Goal: Communication & Community: Answer question/provide support

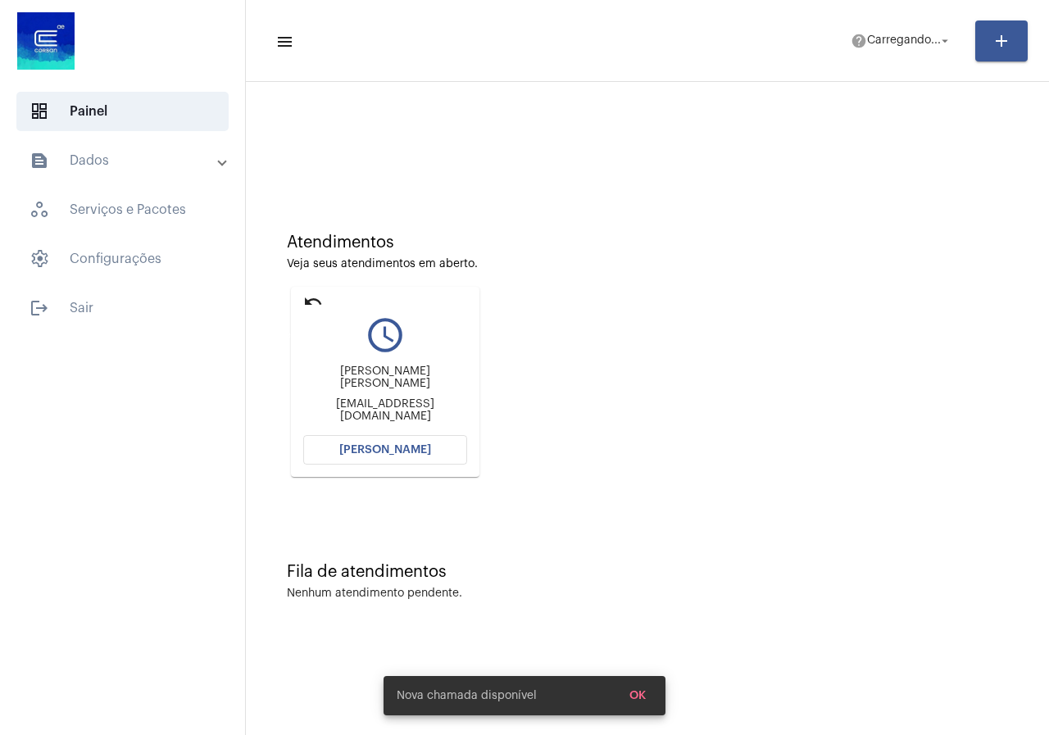
click at [315, 304] on mat-icon "undo" at bounding box center [313, 302] width 20 height 20
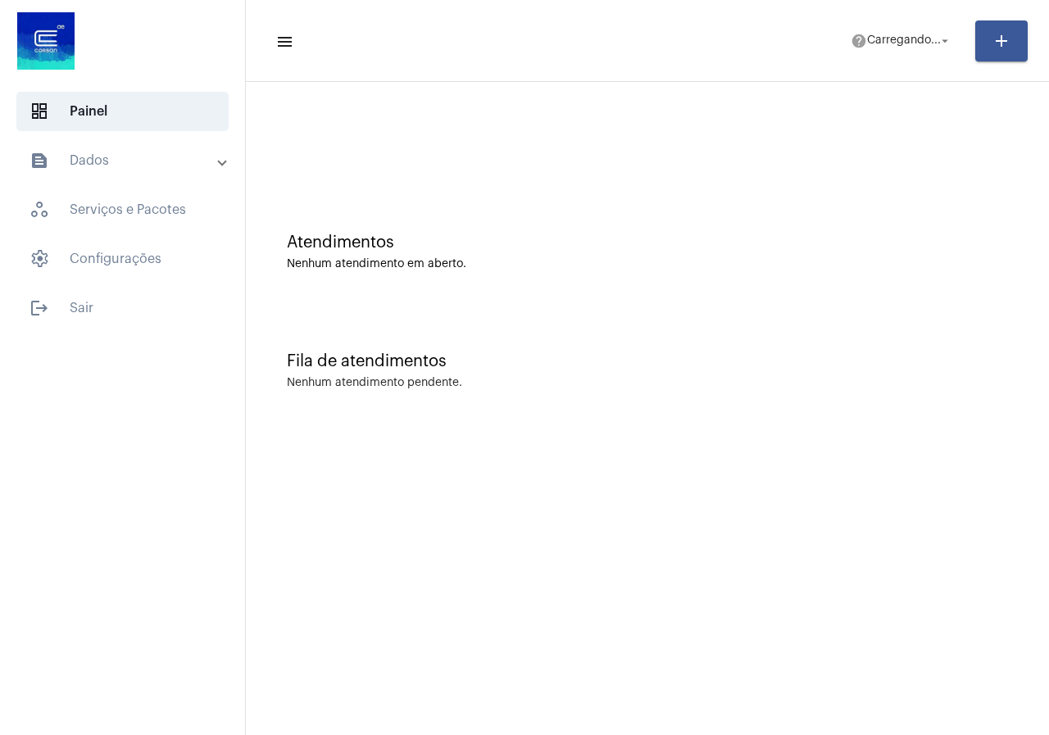
click at [862, 23] on mat-toolbar-row "menu help Carregando... arrow_drop_down add" at bounding box center [647, 41] width 803 height 52
click at [878, 48] on span "help Carregando... arrow_drop_down" at bounding box center [902, 40] width 102 height 30
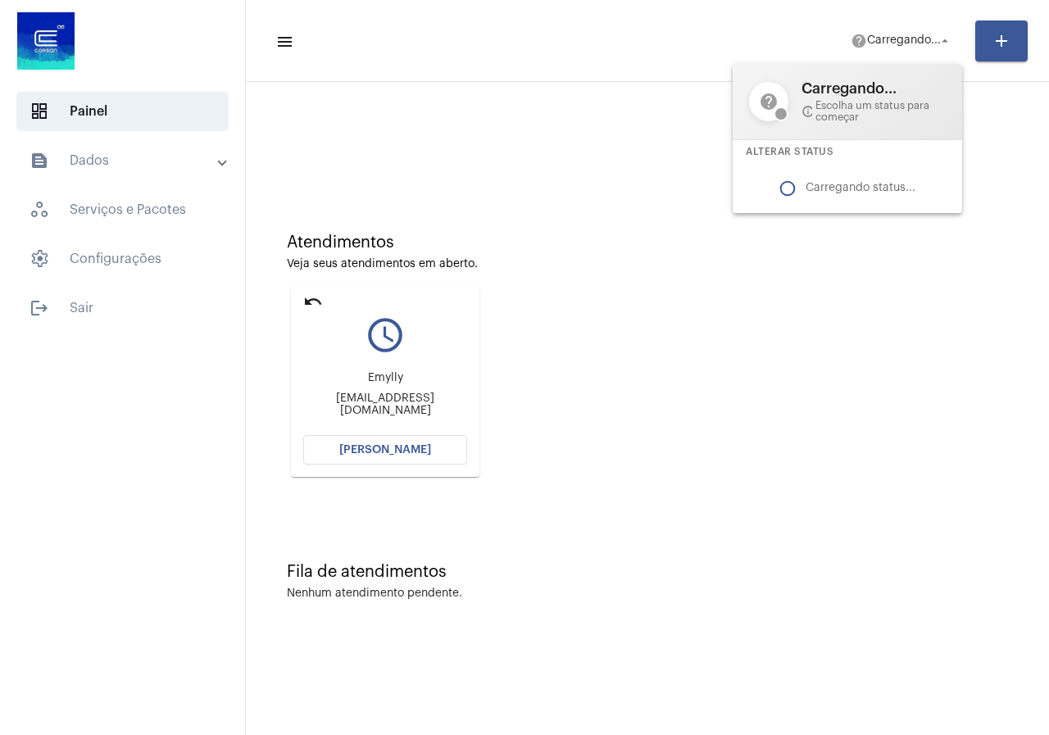
click at [409, 444] on div at bounding box center [524, 367] width 1049 height 735
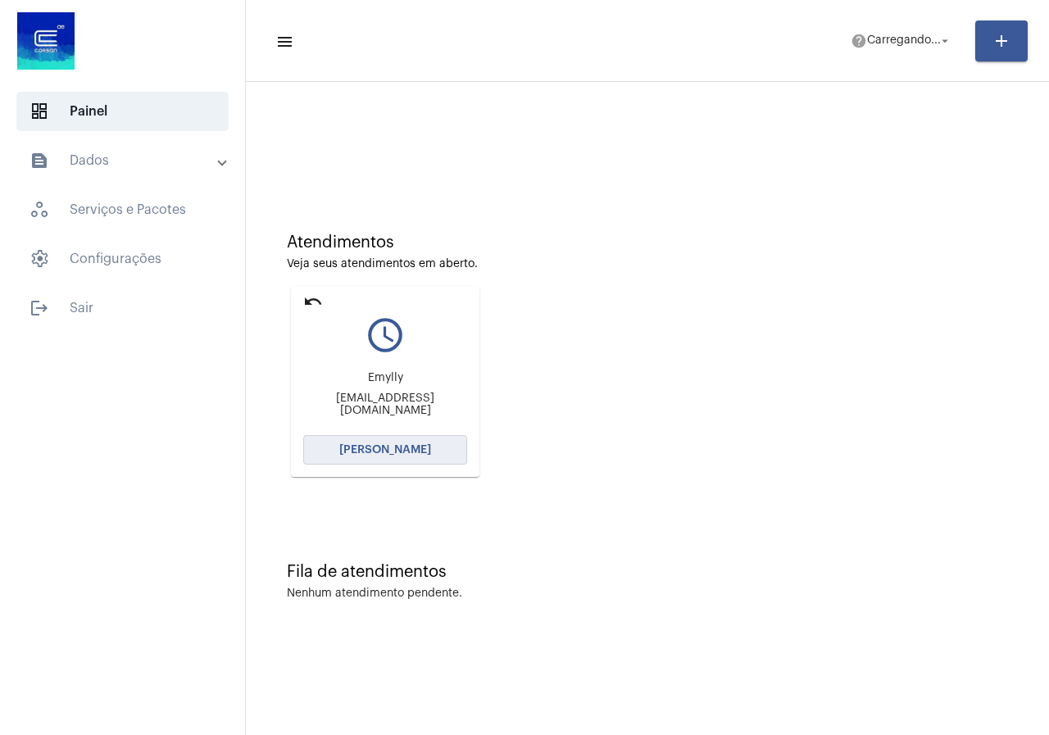
click at [409, 444] on span "[PERSON_NAME]" at bounding box center [385, 449] width 92 height 11
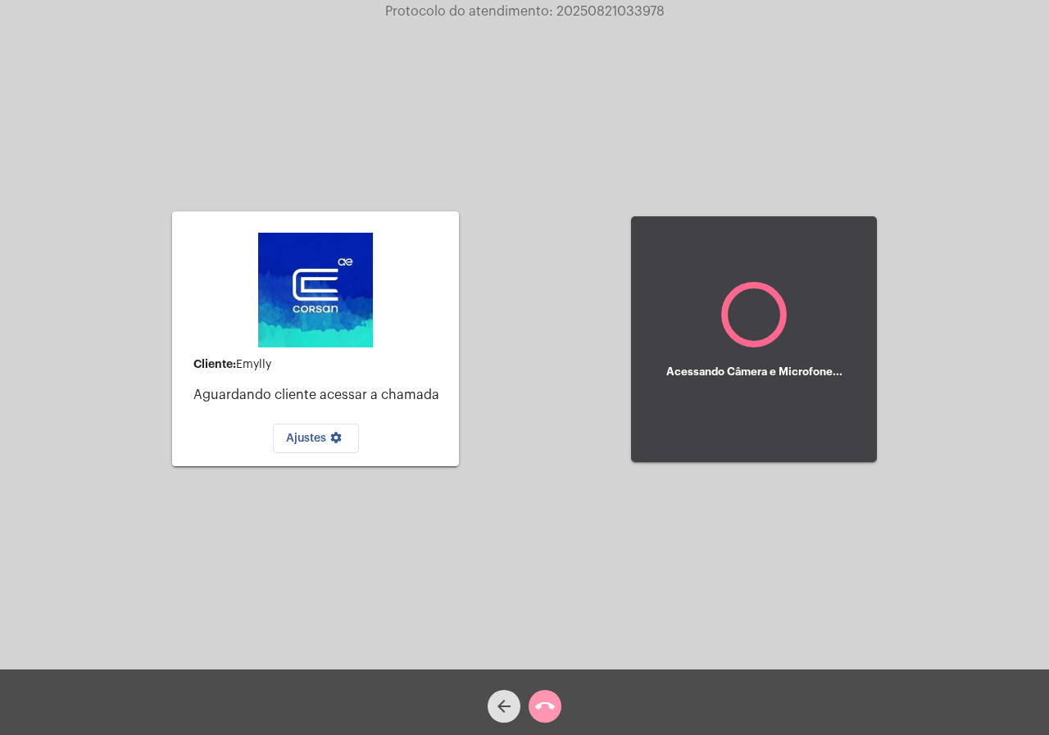
click at [495, 702] on mat-icon "arrow_back" at bounding box center [504, 707] width 20 height 20
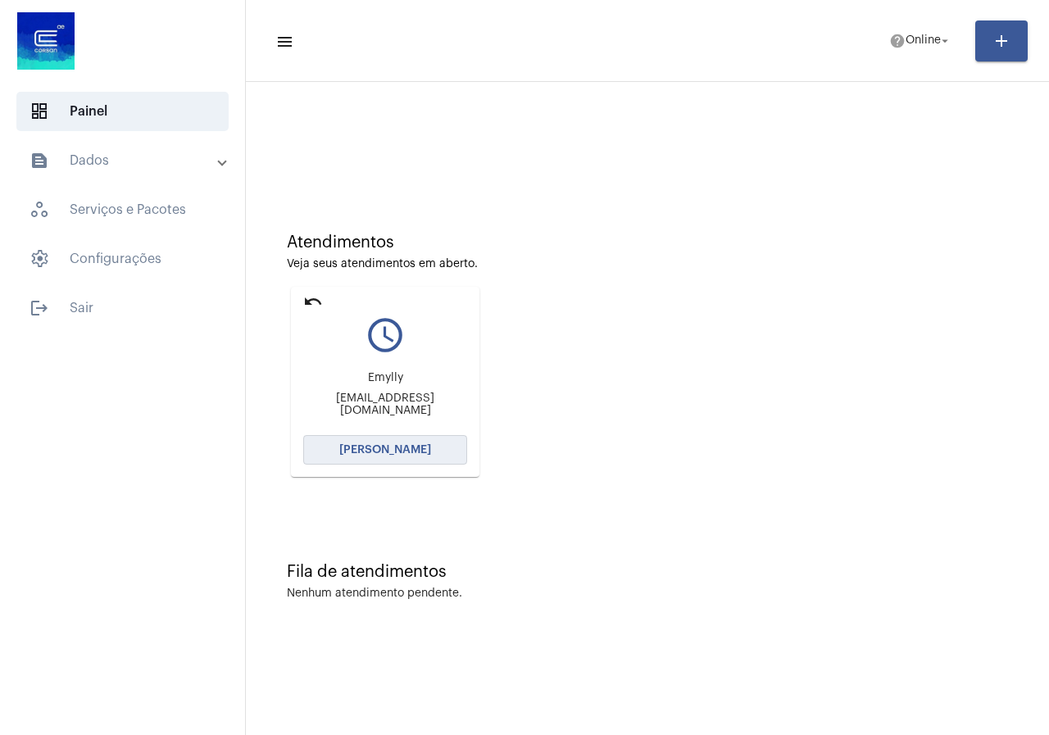
click at [416, 449] on span "[PERSON_NAME]" at bounding box center [385, 449] width 92 height 11
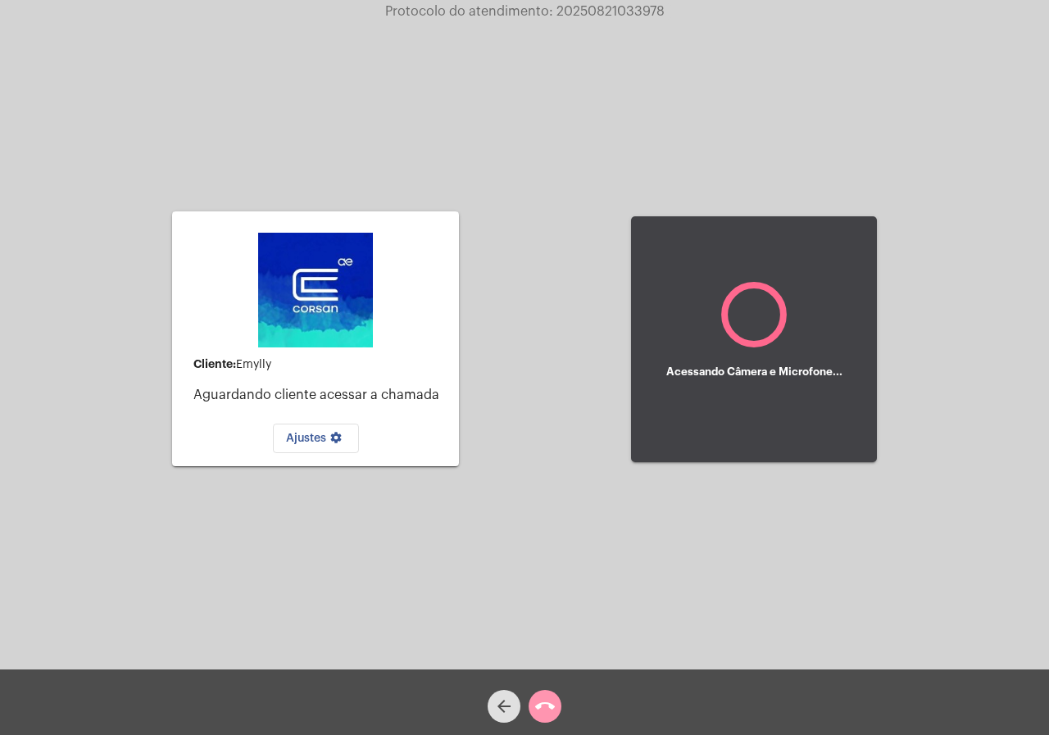
click at [493, 697] on button "arrow_back" at bounding box center [504, 706] width 33 height 33
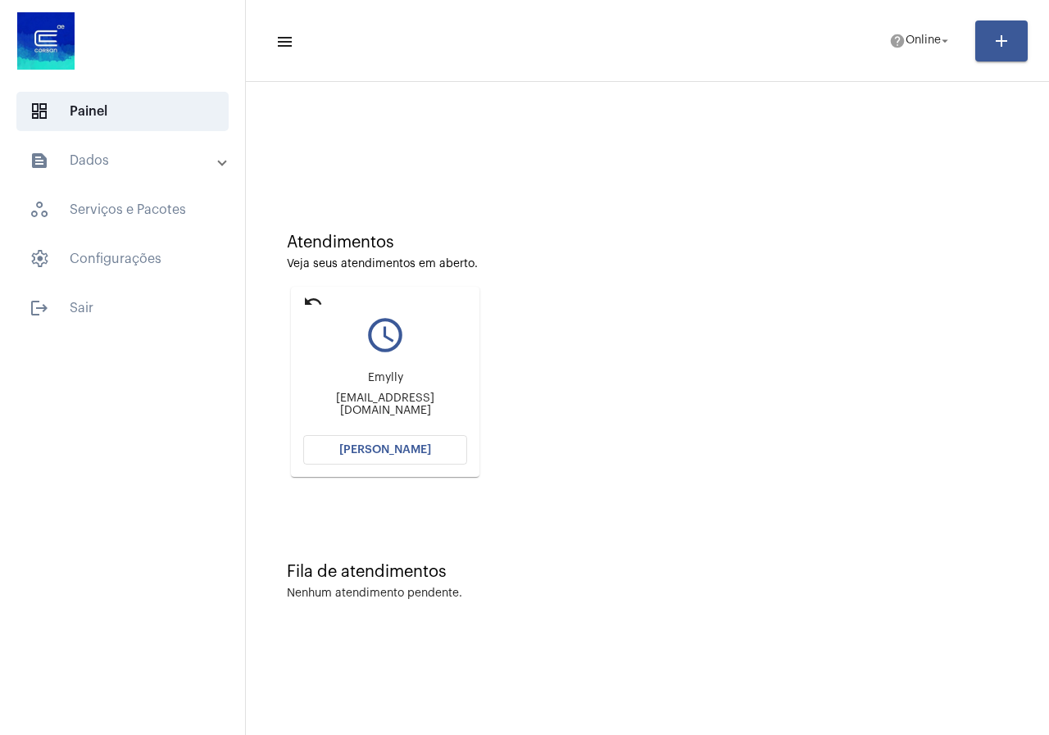
click at [417, 448] on span "[PERSON_NAME]" at bounding box center [385, 449] width 92 height 11
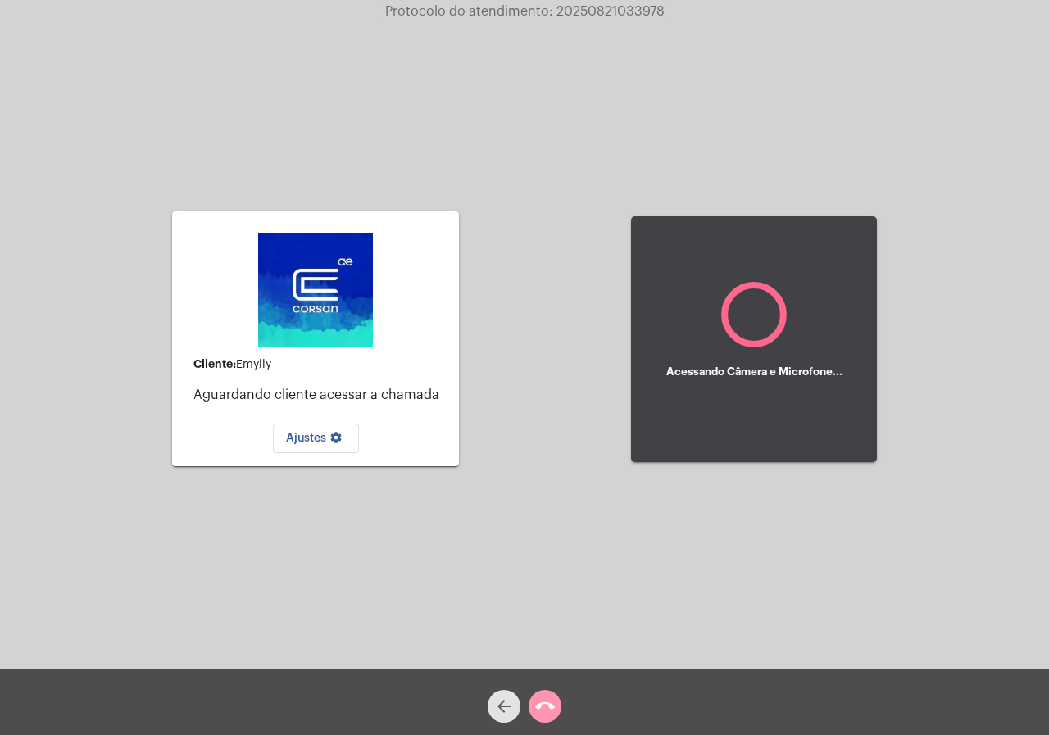
click at [511, 698] on mat-icon "arrow_back" at bounding box center [504, 707] width 20 height 20
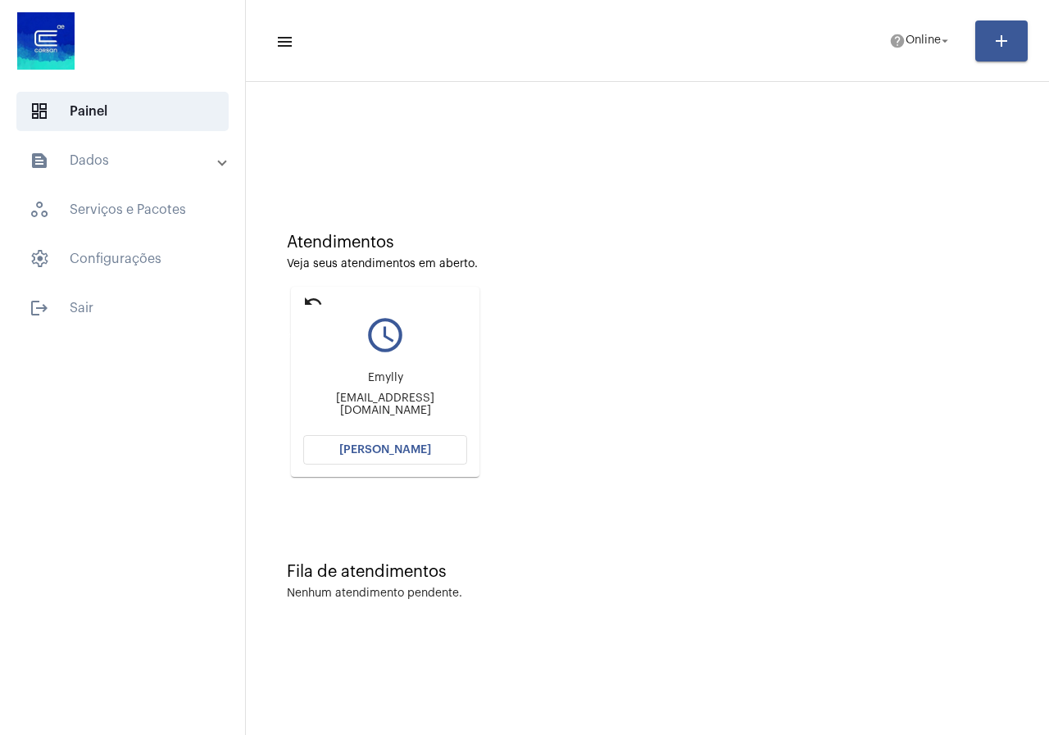
click at [304, 298] on mat-icon "undo" at bounding box center [313, 302] width 20 height 20
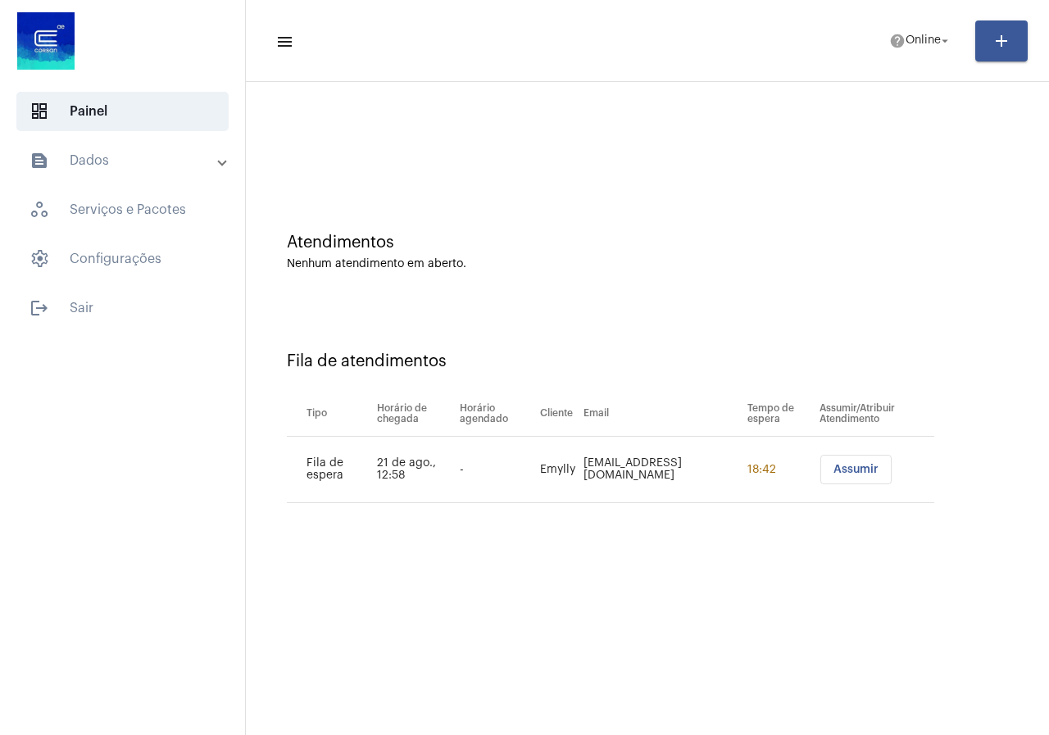
click at [880, 480] on button "Assumir" at bounding box center [856, 470] width 71 height 30
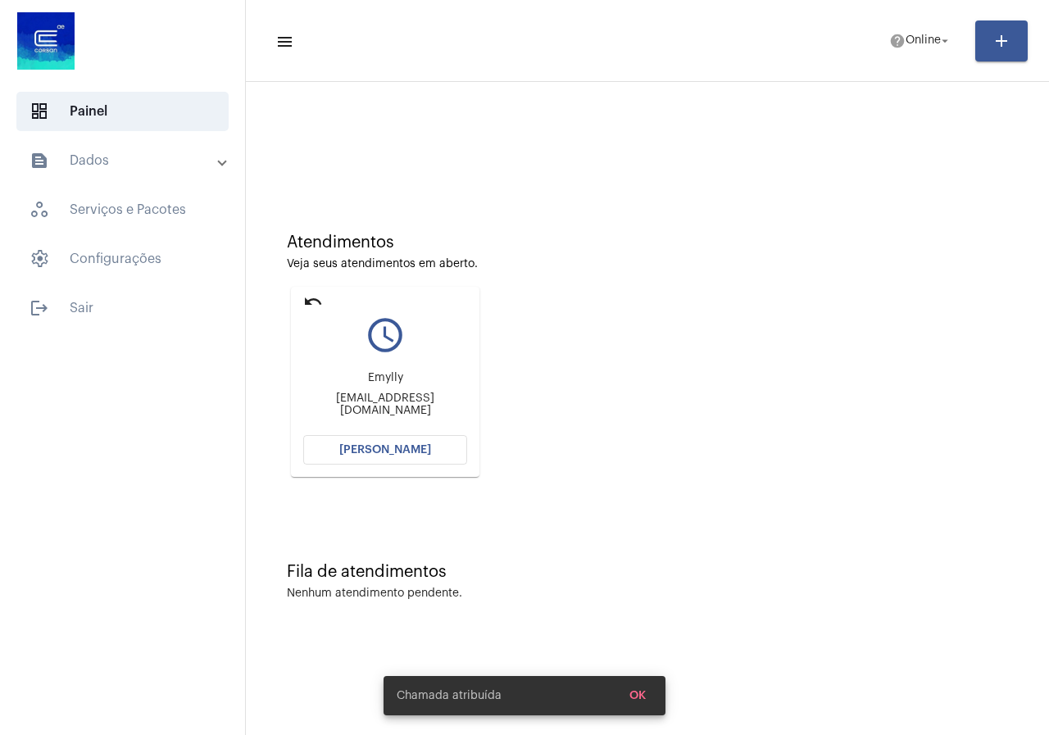
click at [411, 464] on button "[PERSON_NAME]" at bounding box center [385, 450] width 164 height 30
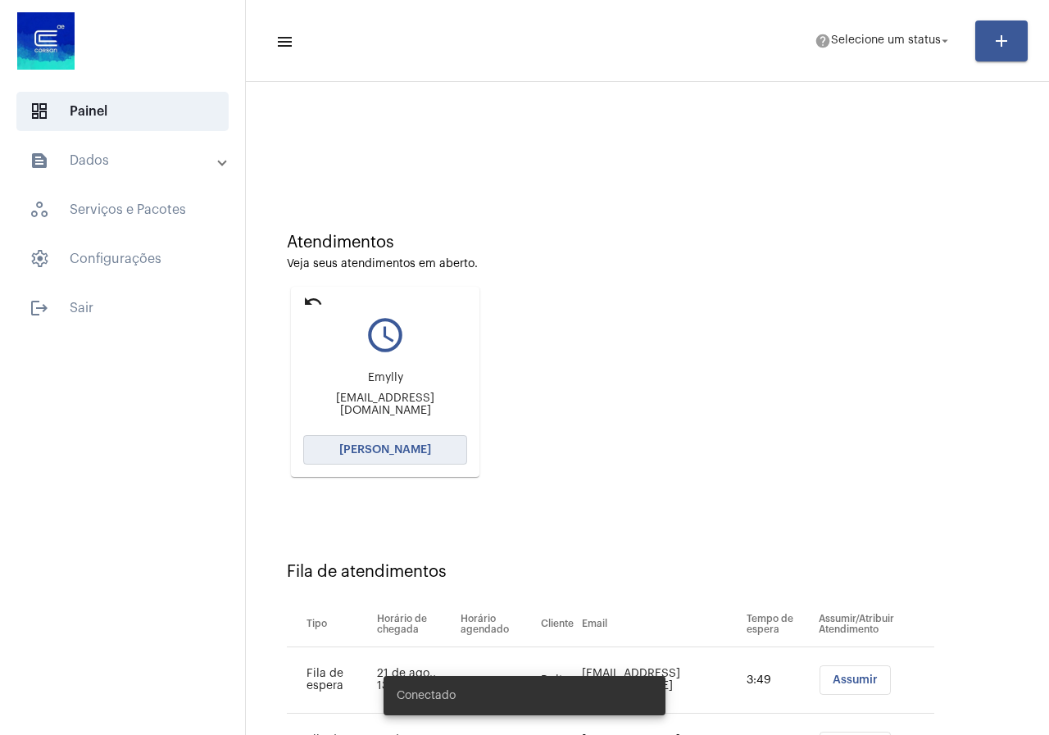
click at [398, 447] on span "[PERSON_NAME]" at bounding box center [385, 449] width 92 height 11
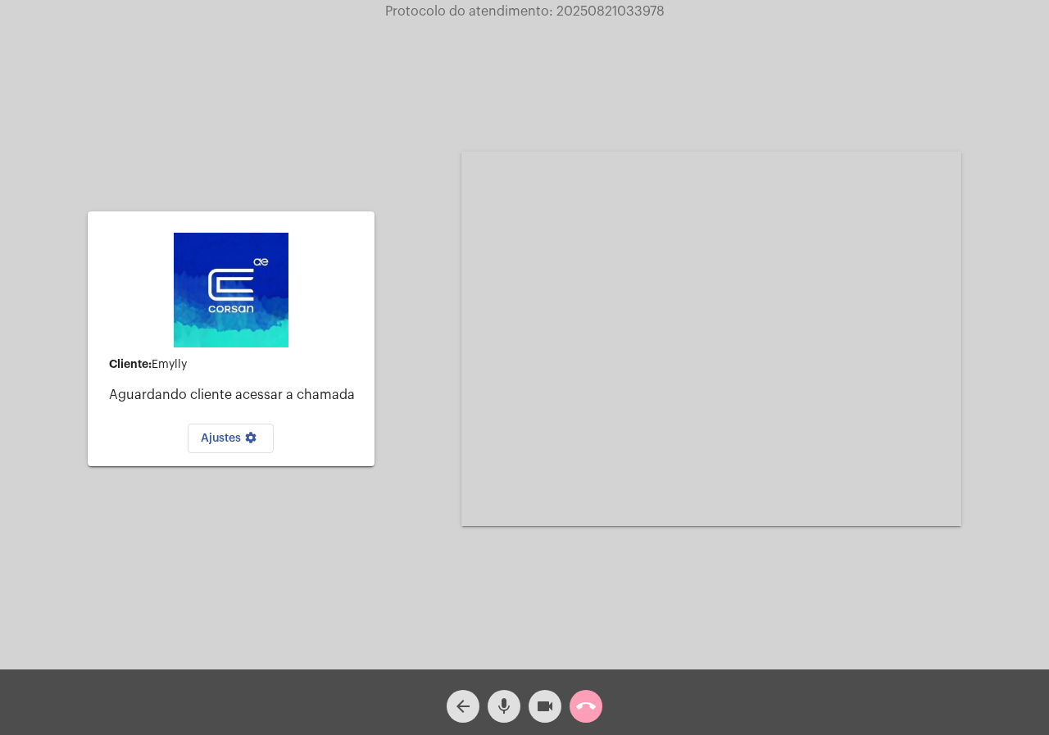
click at [580, 711] on mat-icon "call_end" at bounding box center [586, 707] width 20 height 20
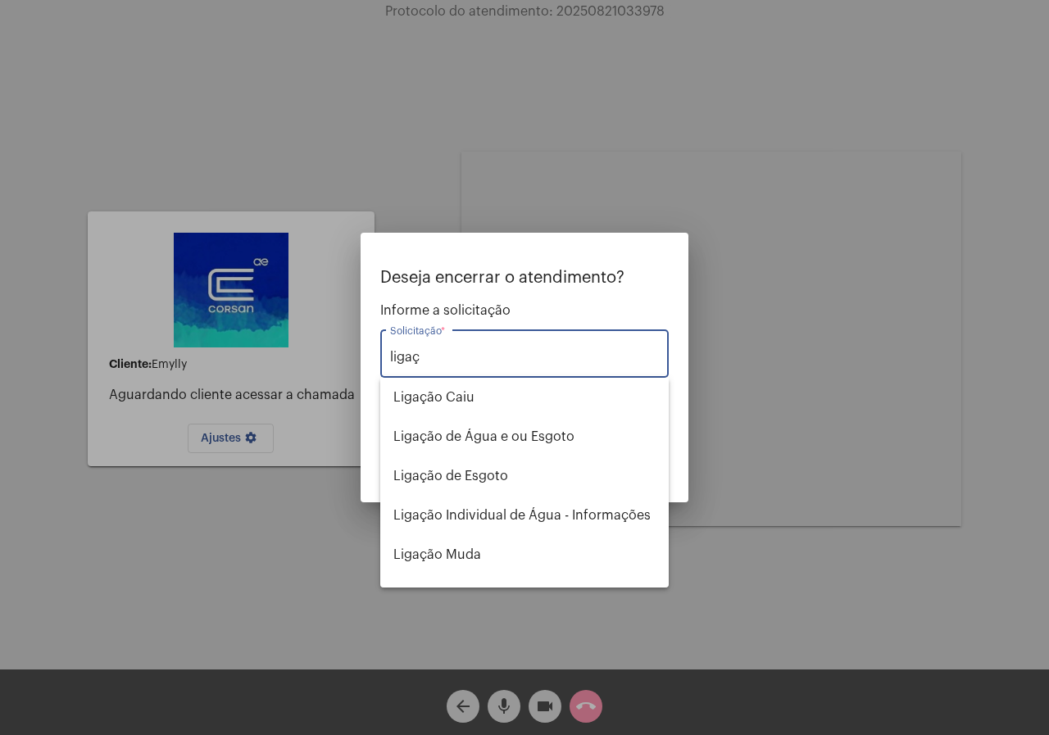
type input "ligaç"
click at [542, 648] on div at bounding box center [524, 367] width 1049 height 735
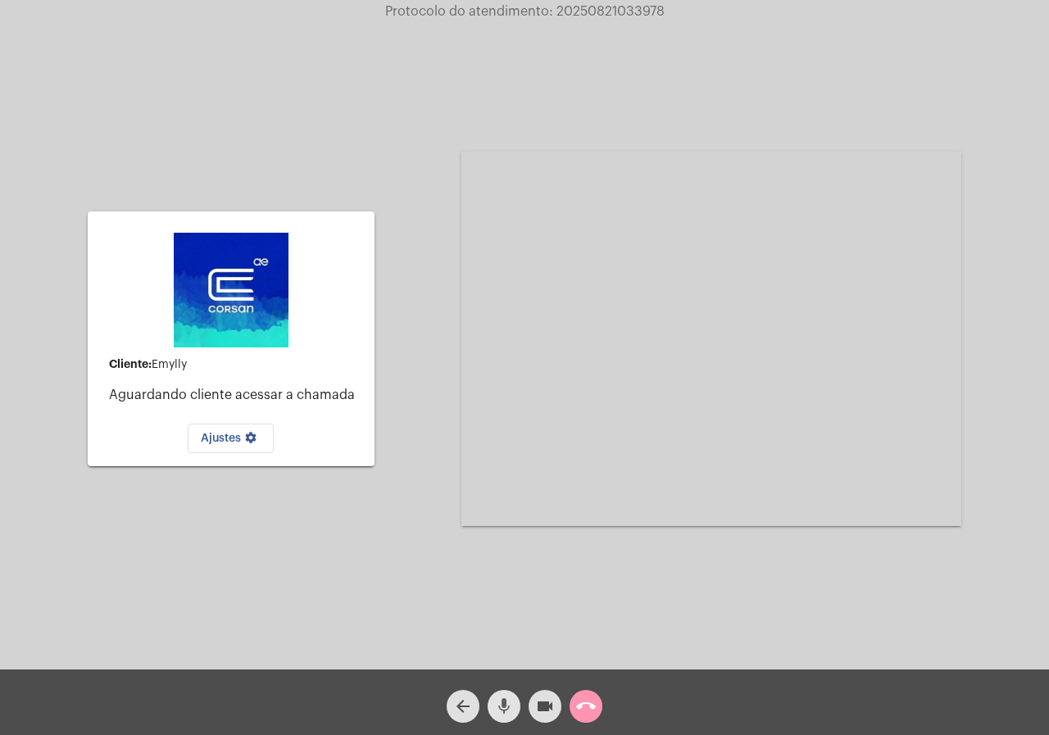
click at [514, 703] on button "mic" at bounding box center [504, 706] width 33 height 33
click at [578, 702] on mat-icon "call_end" at bounding box center [586, 707] width 20 height 20
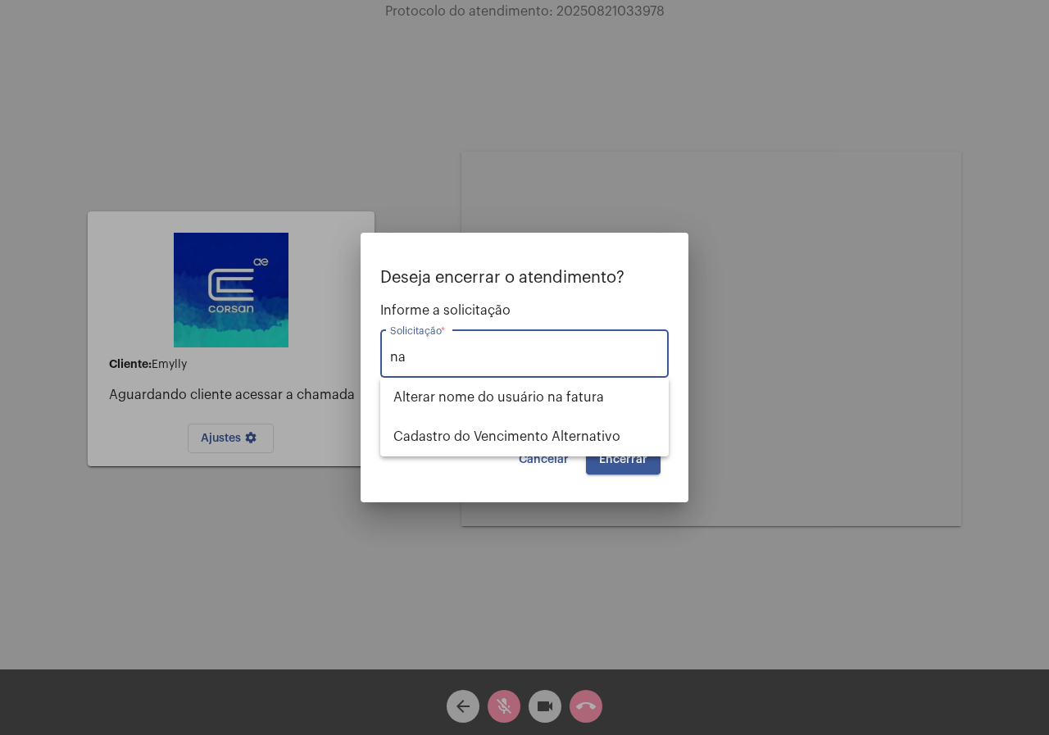
type input "n"
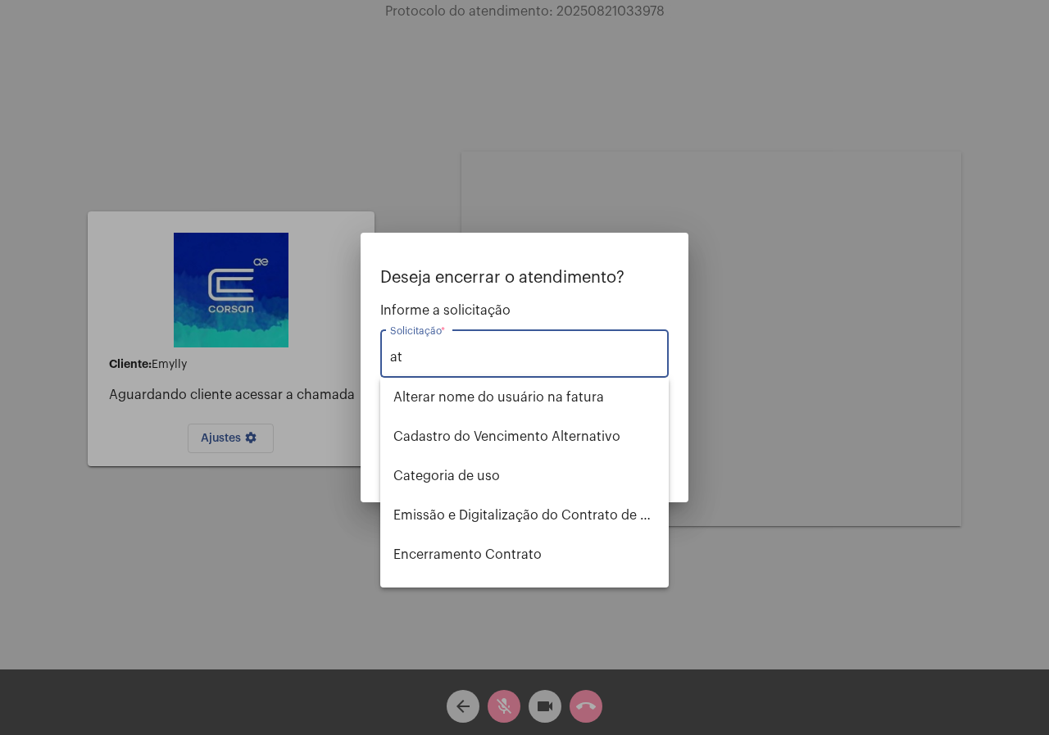
type input "a"
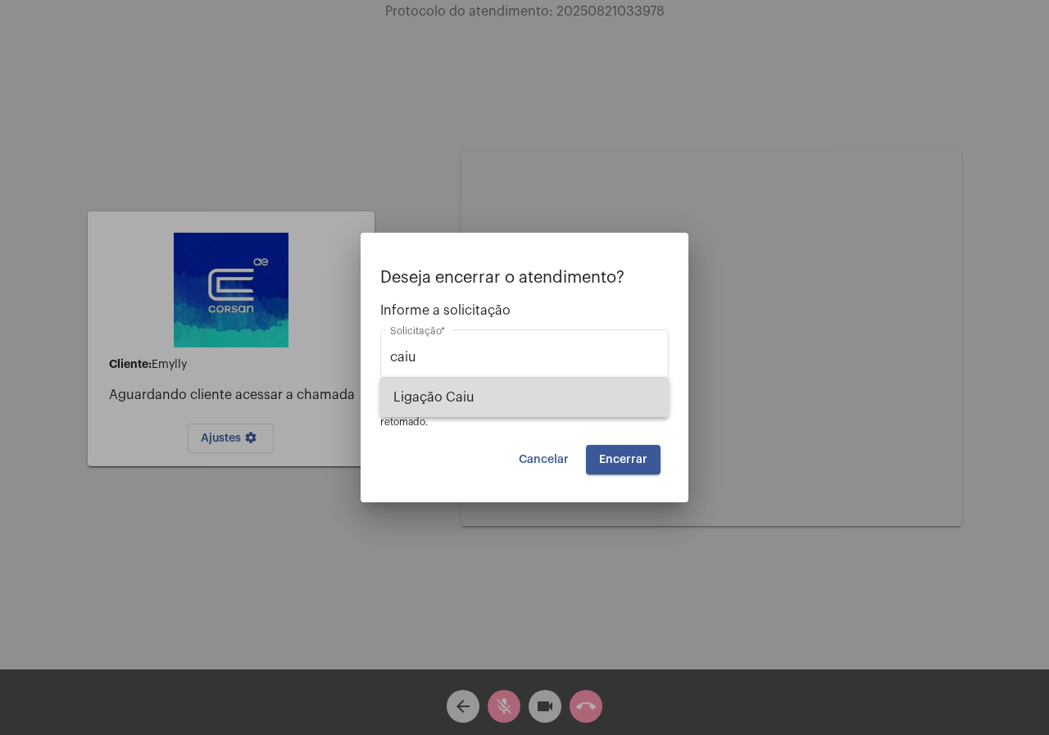
click at [504, 415] on span "Ligação Caiu" at bounding box center [524, 397] width 262 height 39
type input "Ligação Caiu"
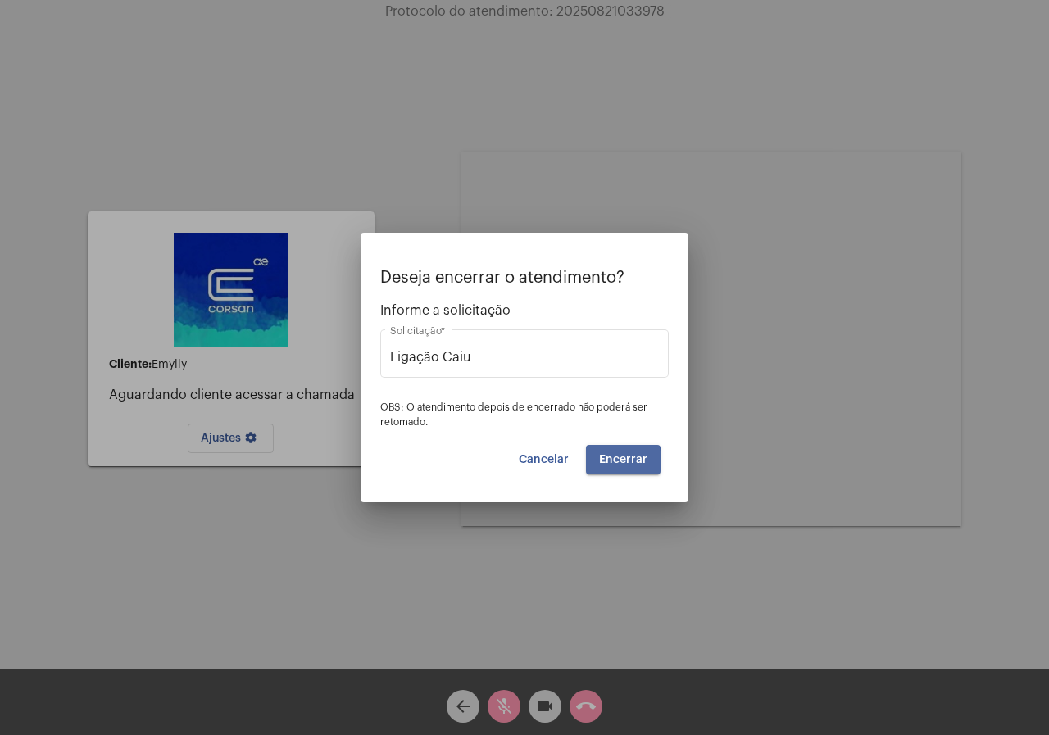
click at [593, 462] on button "Encerrar" at bounding box center [623, 460] width 75 height 30
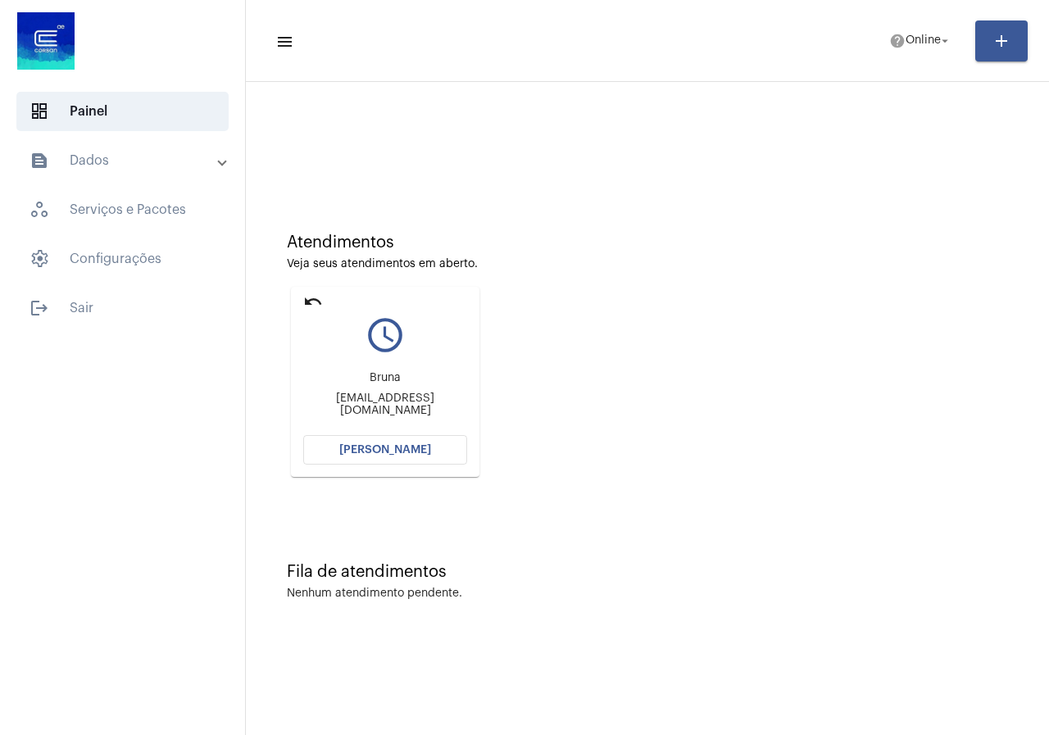
click at [362, 446] on span "[PERSON_NAME]" at bounding box center [385, 449] width 92 height 11
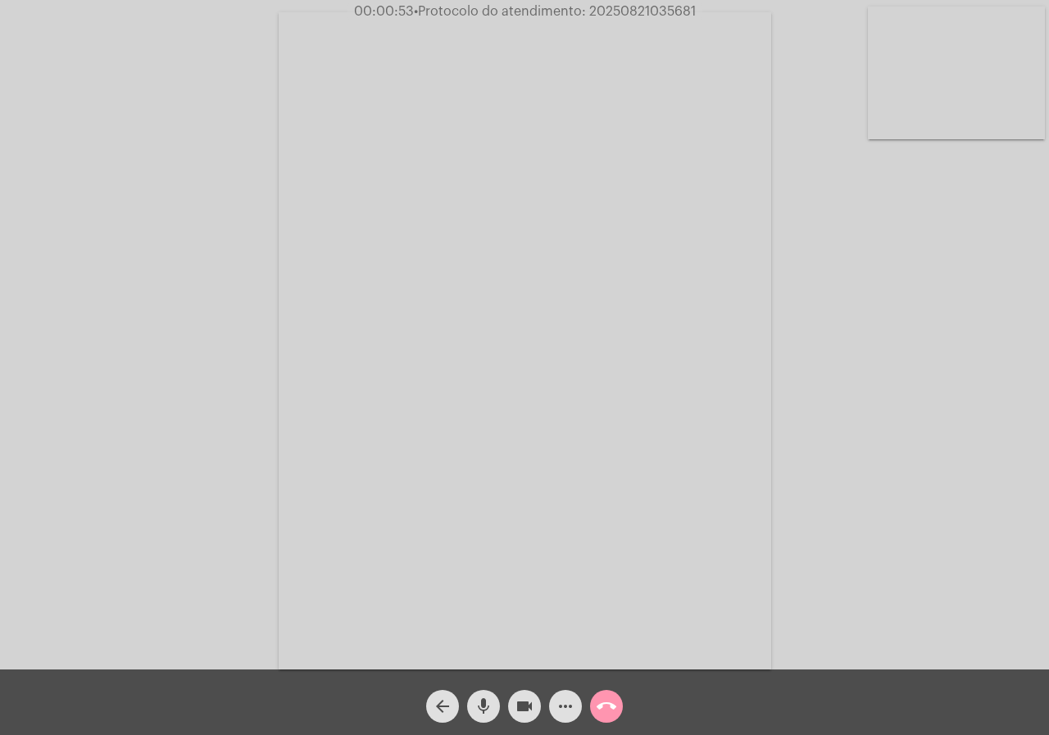
click at [328, 679] on div "arrow_back mic videocam more_horiz call_end" at bounding box center [524, 703] width 1049 height 66
click at [484, 709] on mat-icon "mic" at bounding box center [484, 707] width 20 height 20
click at [522, 694] on span "videocam" at bounding box center [525, 706] width 20 height 33
click at [538, 684] on div "videocam_off" at bounding box center [524, 702] width 41 height 41
click at [480, 694] on span "mic_off" at bounding box center [484, 706] width 20 height 33
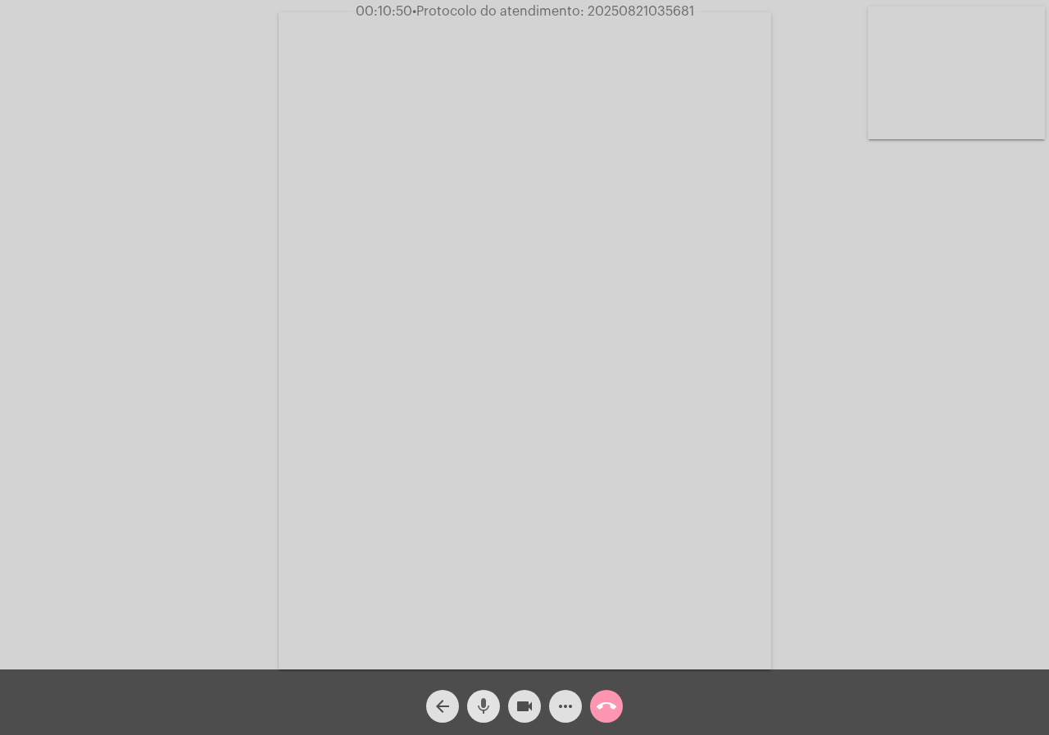
click at [480, 694] on span "mic" at bounding box center [484, 706] width 20 height 33
click at [518, 704] on mat-icon "videocam" at bounding box center [525, 707] width 20 height 20
click at [516, 706] on mat-icon "videocam_off" at bounding box center [525, 707] width 20 height 20
click at [485, 706] on mat-icon "mic_off" at bounding box center [484, 707] width 20 height 20
click at [527, 704] on mat-icon "videocam" at bounding box center [525, 707] width 20 height 20
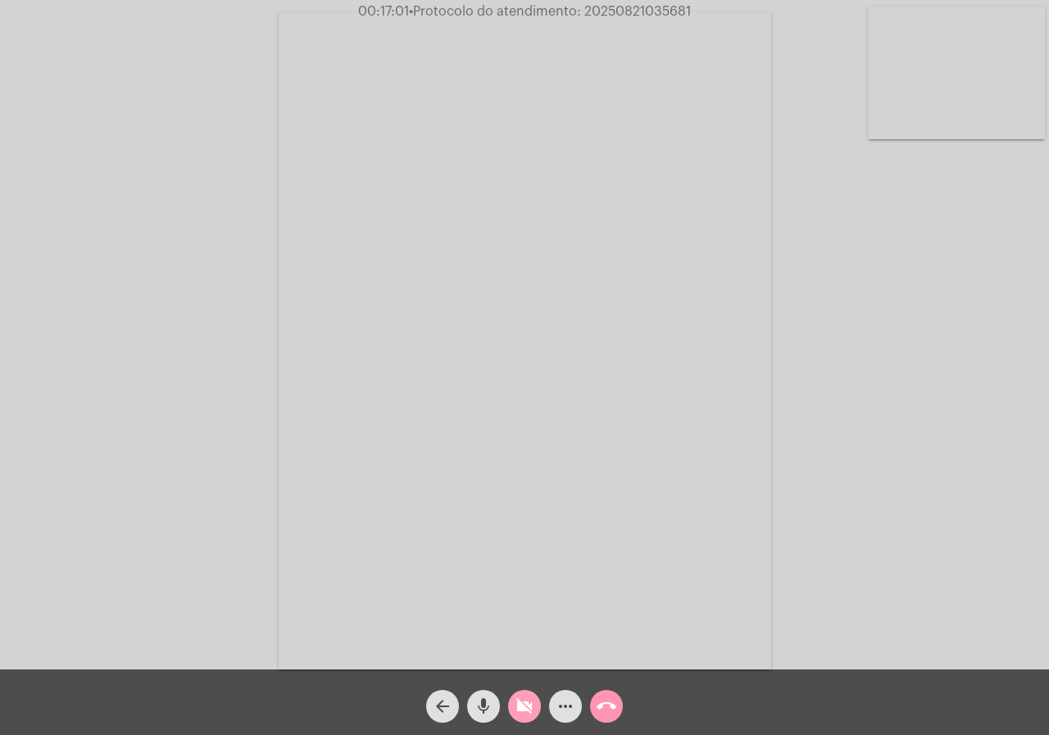
click at [487, 701] on mat-icon "mic" at bounding box center [484, 707] width 20 height 20
click at [483, 706] on mat-icon "mic_off" at bounding box center [484, 707] width 20 height 20
click at [511, 710] on button "videocam_off" at bounding box center [524, 706] width 33 height 33
click at [525, 709] on mat-icon "videocam" at bounding box center [525, 707] width 20 height 20
click at [489, 705] on mat-icon "mic" at bounding box center [484, 707] width 20 height 20
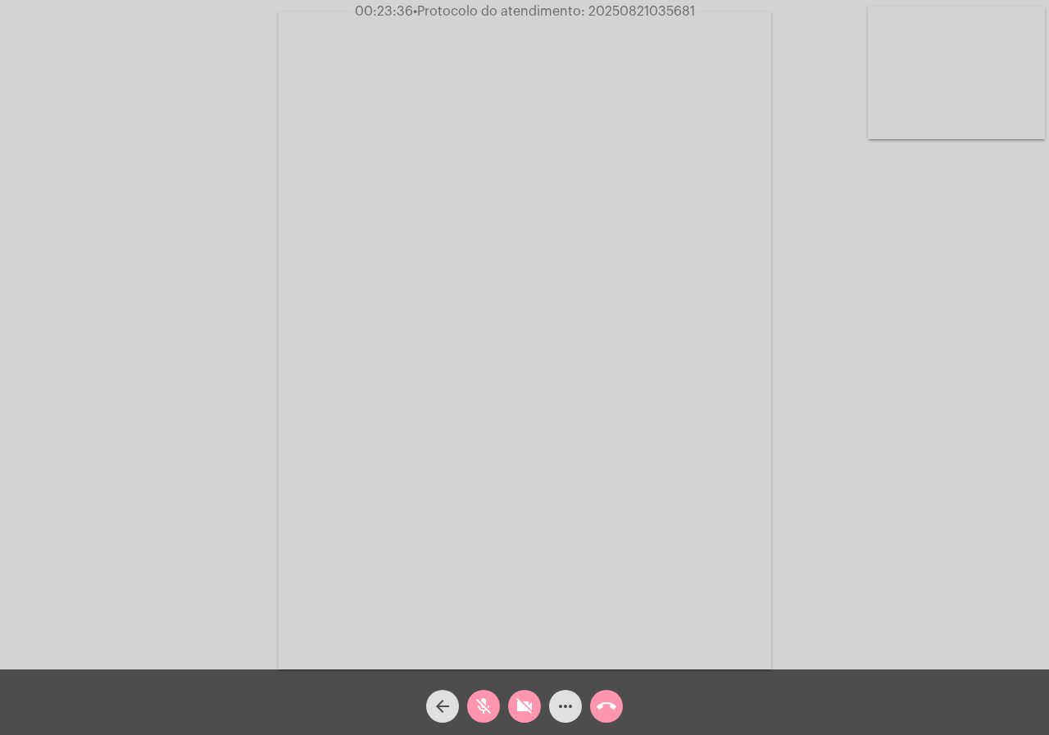
click at [533, 711] on mat-icon "videocam_off" at bounding box center [525, 707] width 20 height 20
click at [491, 702] on mat-icon "mic_off" at bounding box center [484, 707] width 20 height 20
click at [516, 710] on mat-icon "videocam" at bounding box center [525, 707] width 20 height 20
click at [529, 701] on mat-icon "videocam_off" at bounding box center [525, 707] width 20 height 20
click at [533, 697] on mat-icon "videocam" at bounding box center [525, 707] width 20 height 20
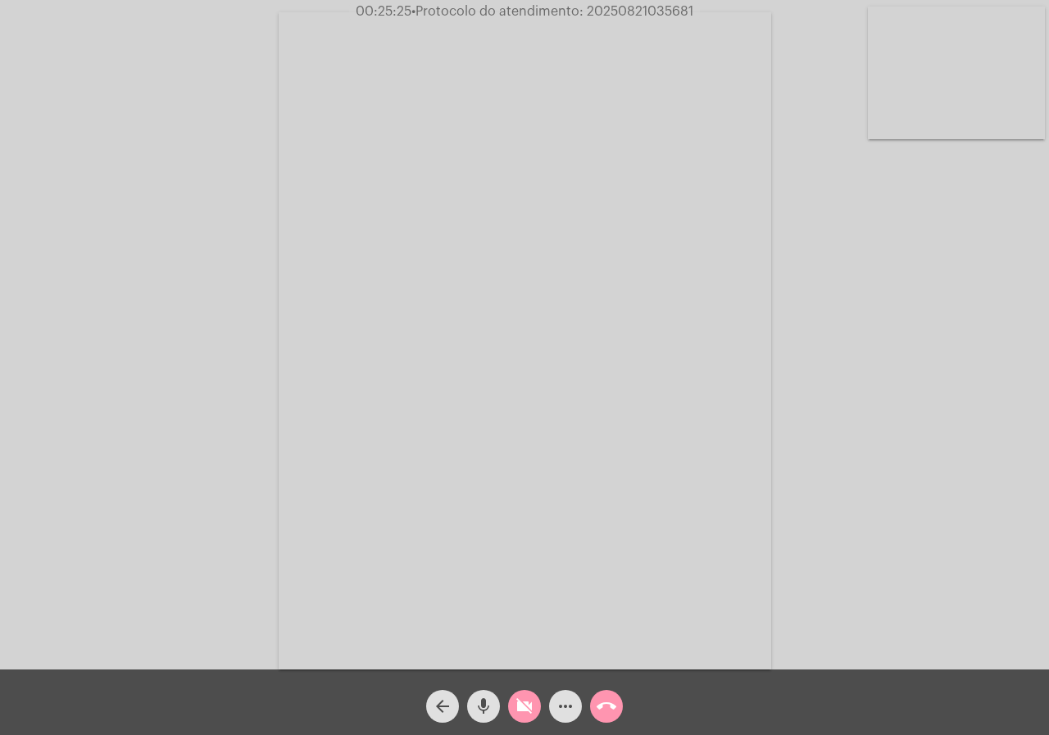
click at [517, 694] on span "videocam_off" at bounding box center [525, 706] width 20 height 33
click at [510, 706] on button "videocam" at bounding box center [524, 706] width 33 height 33
click at [476, 698] on mat-icon "mic" at bounding box center [484, 707] width 20 height 20
click at [571, 694] on span "more_horiz" at bounding box center [566, 706] width 20 height 33
click at [555, 700] on button "more_horiz" at bounding box center [565, 706] width 33 height 33
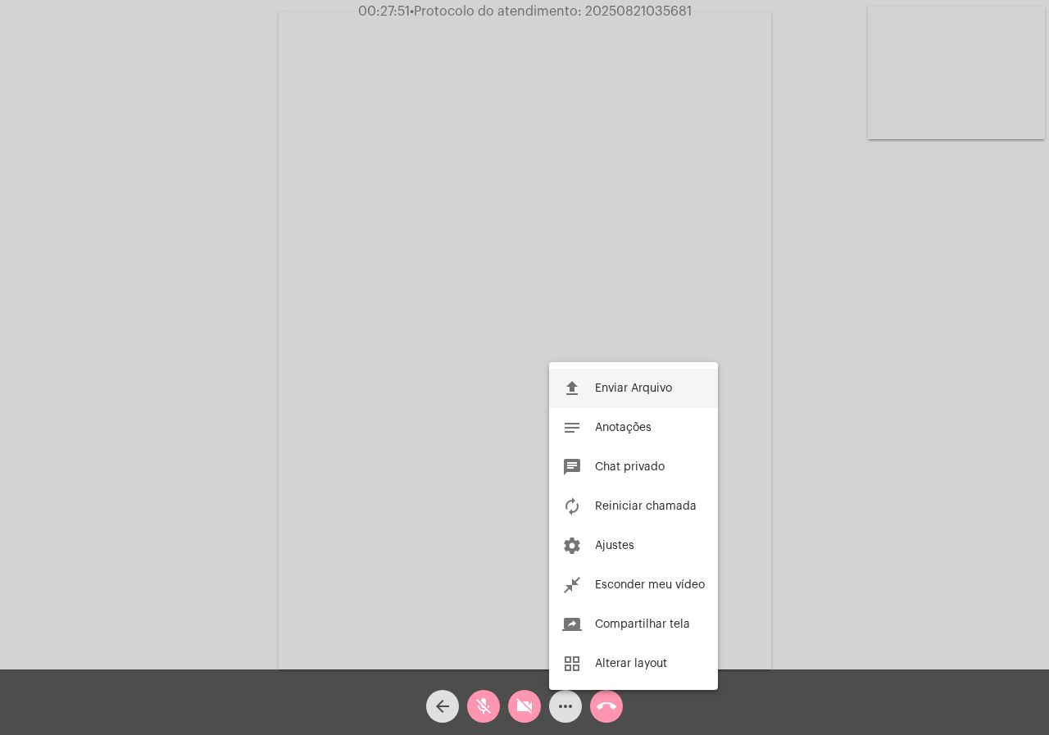
click at [573, 394] on mat-icon "file_upload" at bounding box center [572, 389] width 20 height 20
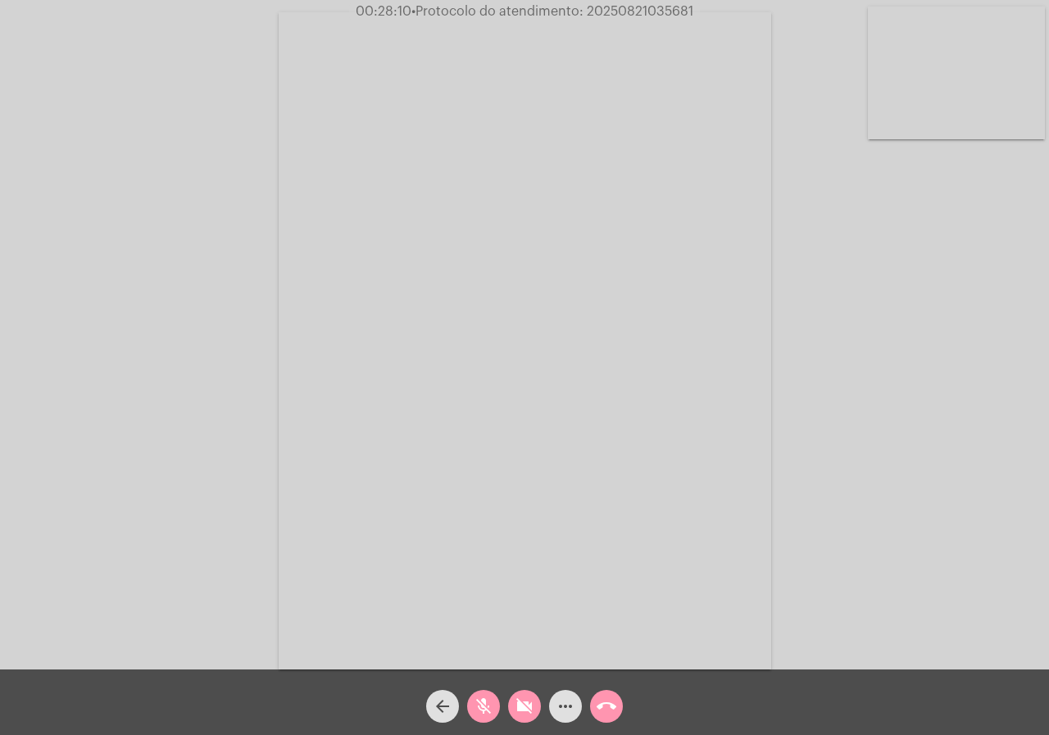
click at [566, 711] on mat-icon "more_horiz" at bounding box center [566, 707] width 20 height 20
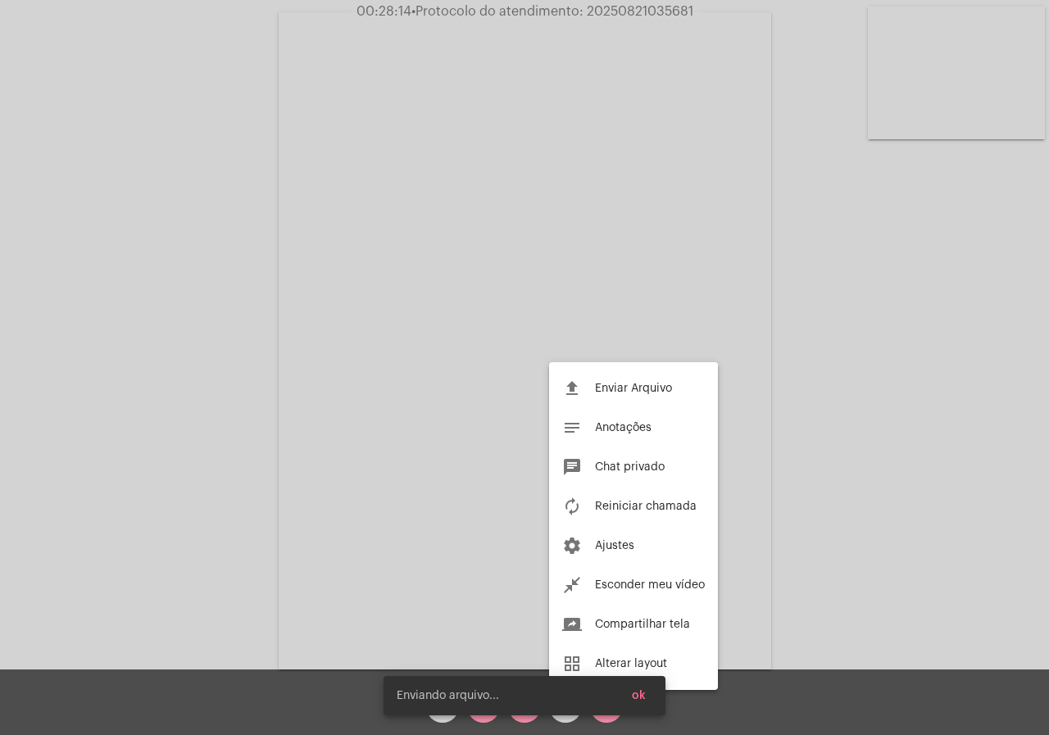
click at [241, 337] on div at bounding box center [524, 367] width 1049 height 735
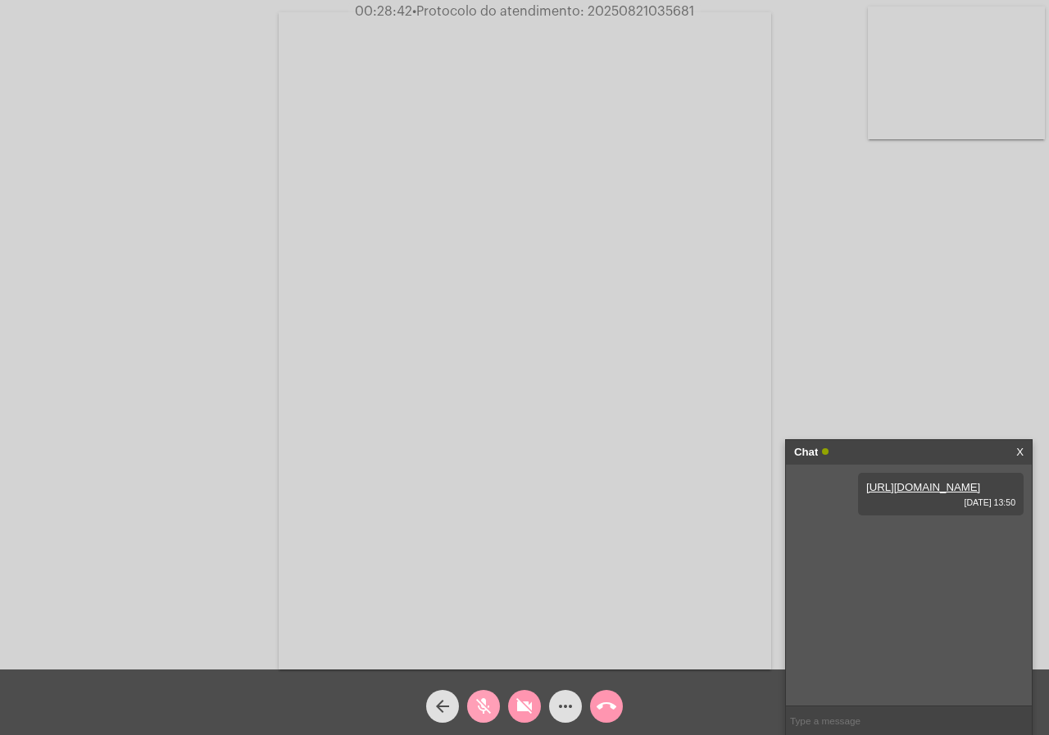
click at [480, 703] on mat-icon "mic_off" at bounding box center [484, 707] width 20 height 20
click at [517, 707] on mat-icon "videocam_off" at bounding box center [525, 707] width 20 height 20
click at [913, 493] on link "[URL][DOMAIN_NAME]" at bounding box center [923, 487] width 114 height 12
click at [563, 703] on mat-icon "more_horiz" at bounding box center [566, 707] width 20 height 20
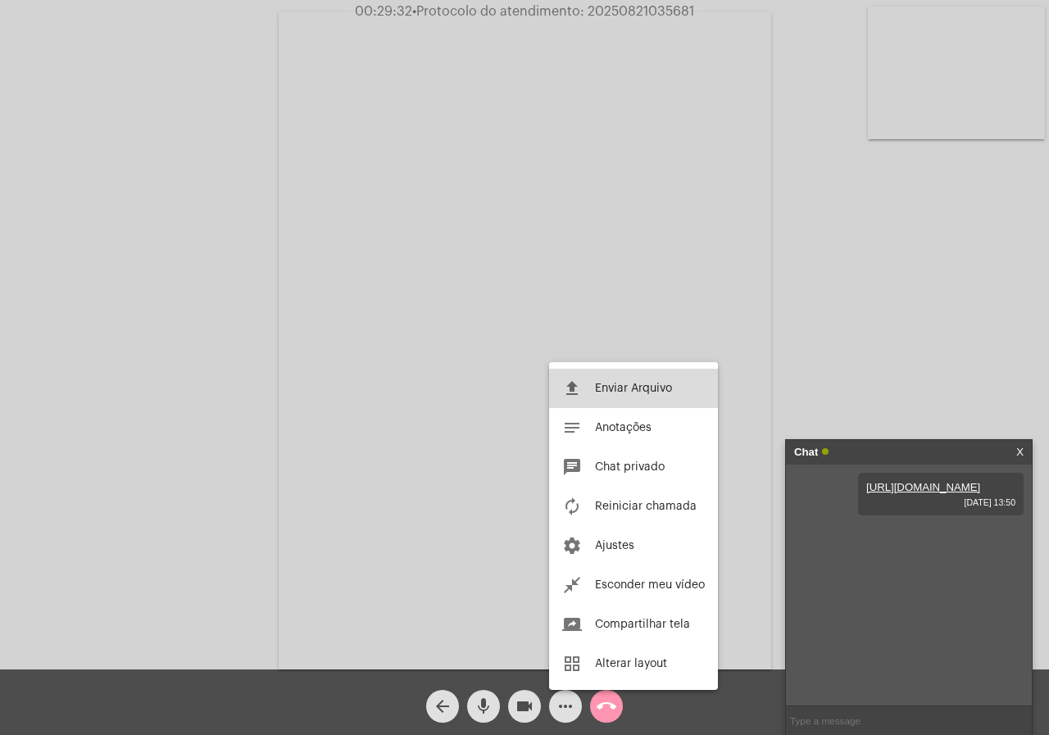
click at [611, 382] on button "file_upload Enviar Arquivo" at bounding box center [633, 388] width 169 height 39
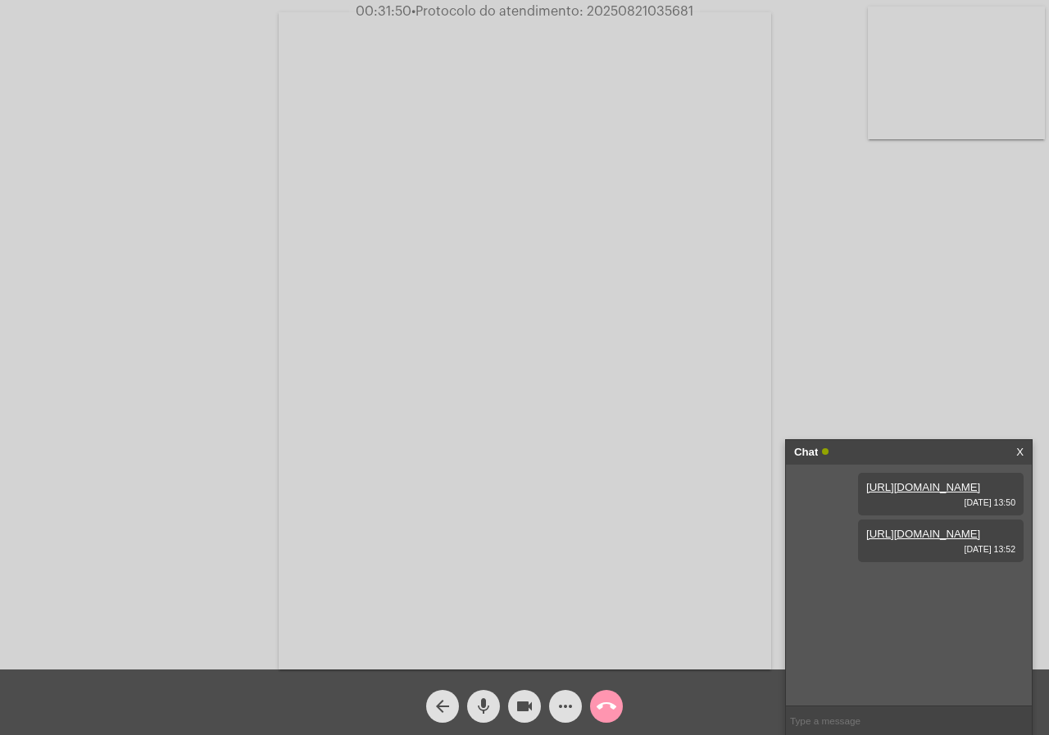
click at [606, 12] on span "• Protocolo do atendimento: 20250821035681" at bounding box center [552, 11] width 282 height 13
copy span "20250821035681"
click at [866, 713] on input "text" at bounding box center [909, 721] width 246 height 29
paste input "20250821035681"
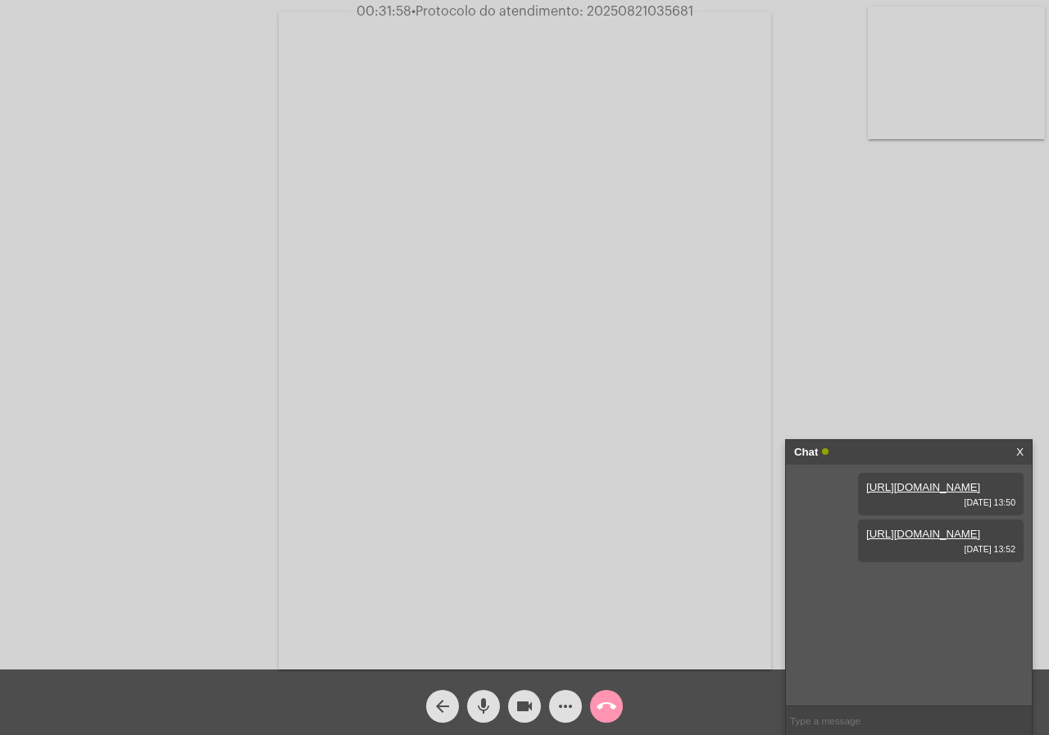
type input "20250821035681"
click at [612, 697] on mat-icon "call_end" at bounding box center [607, 707] width 20 height 20
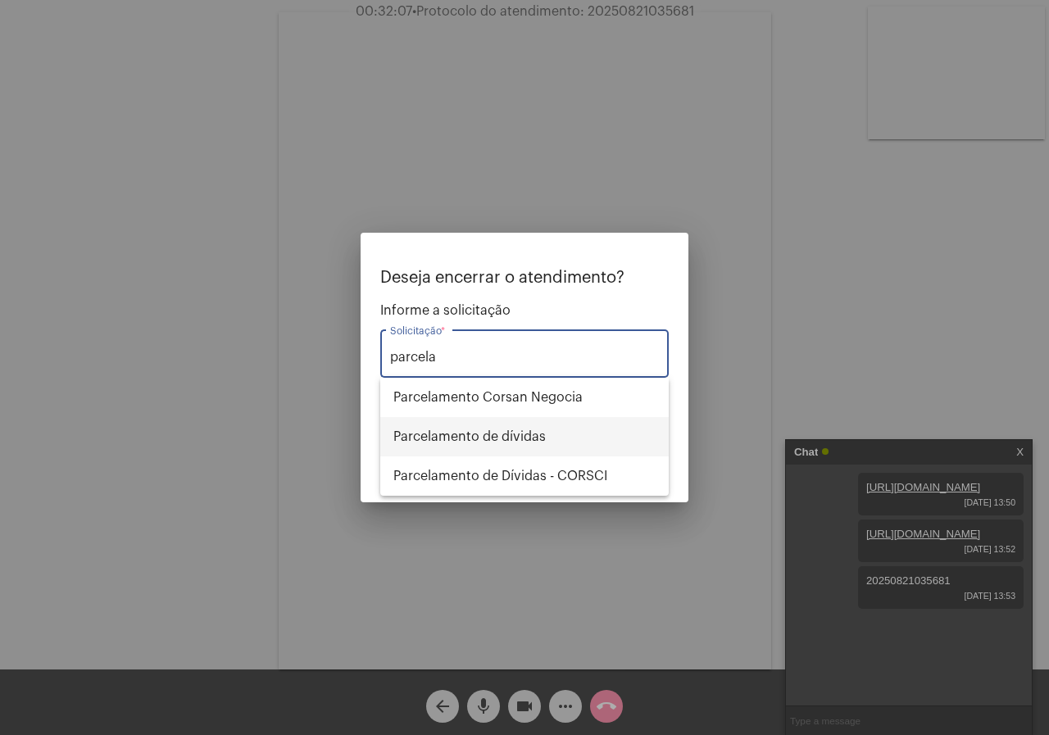
click at [538, 433] on span "Parcelamento de dívidas" at bounding box center [524, 436] width 262 height 39
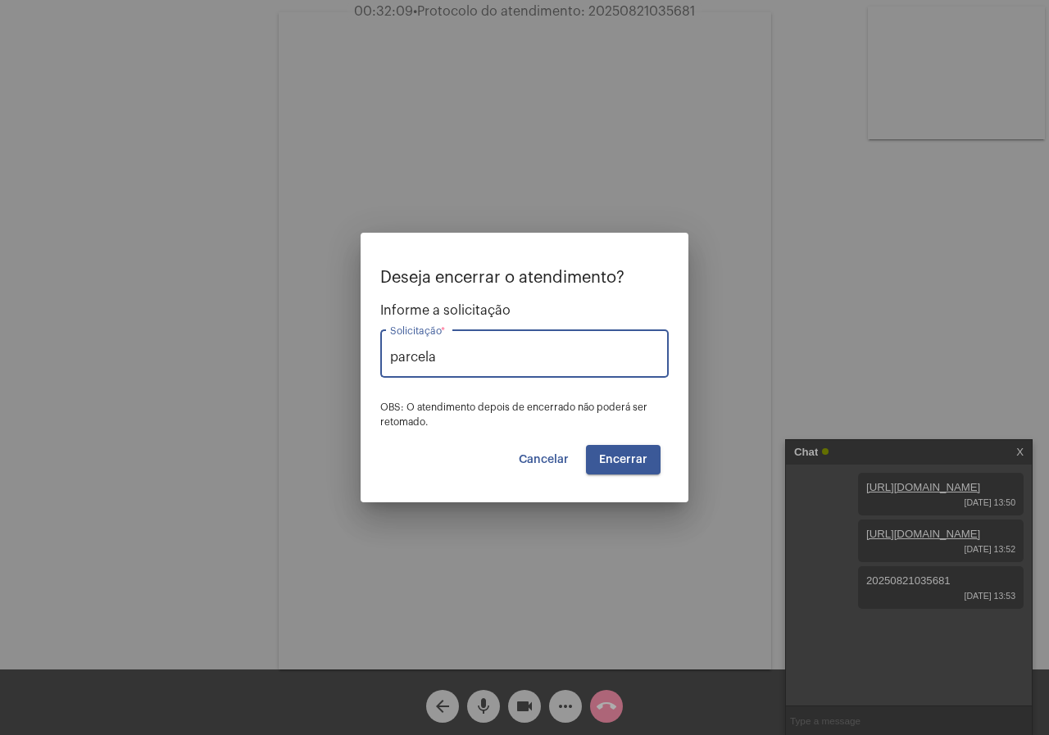
type input "Parcelamento de dívidas"
click at [627, 463] on span "Encerrar" at bounding box center [623, 459] width 48 height 11
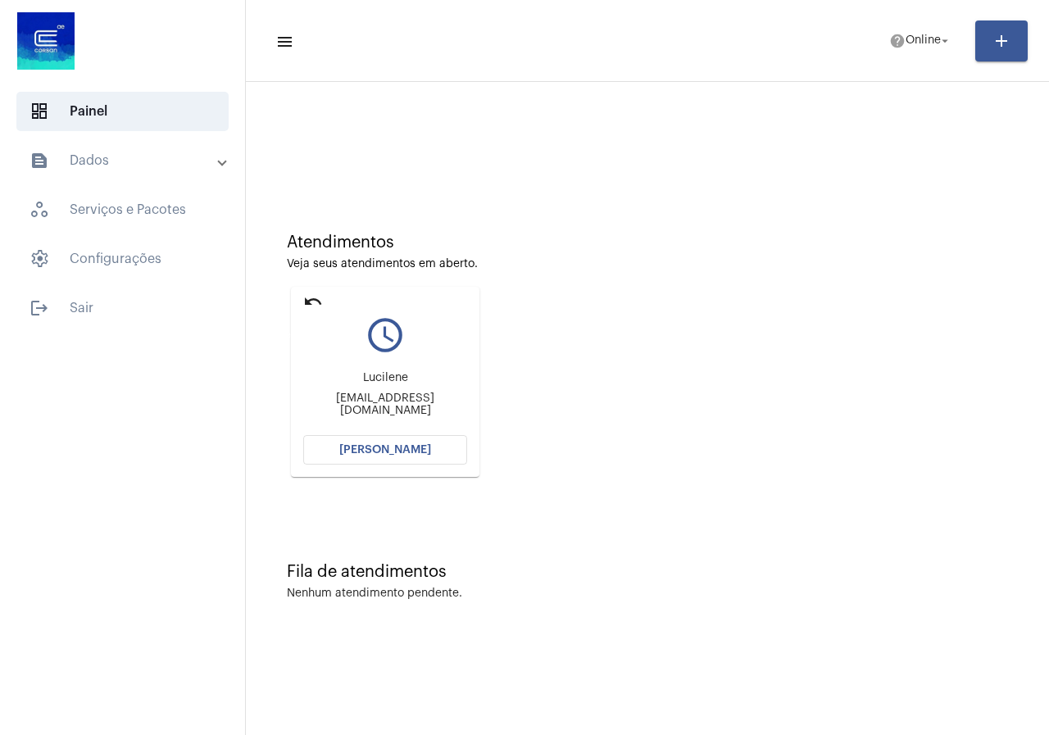
click at [315, 294] on mat-icon "undo" at bounding box center [313, 302] width 20 height 20
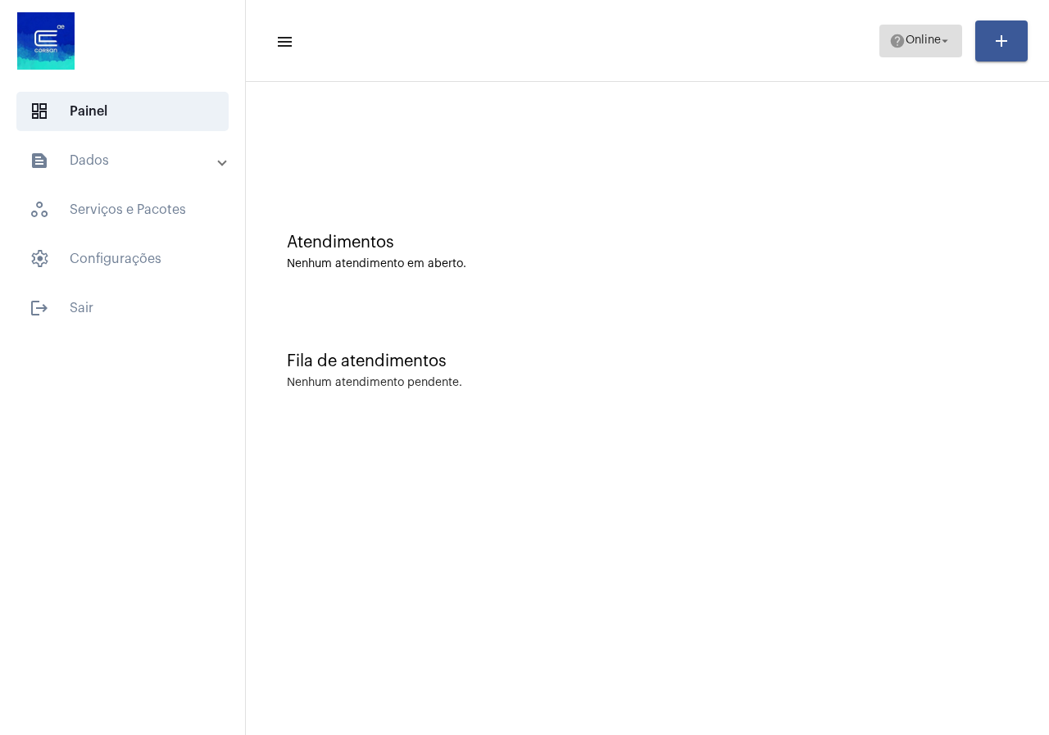
click at [930, 44] on span "Online" at bounding box center [923, 40] width 35 height 11
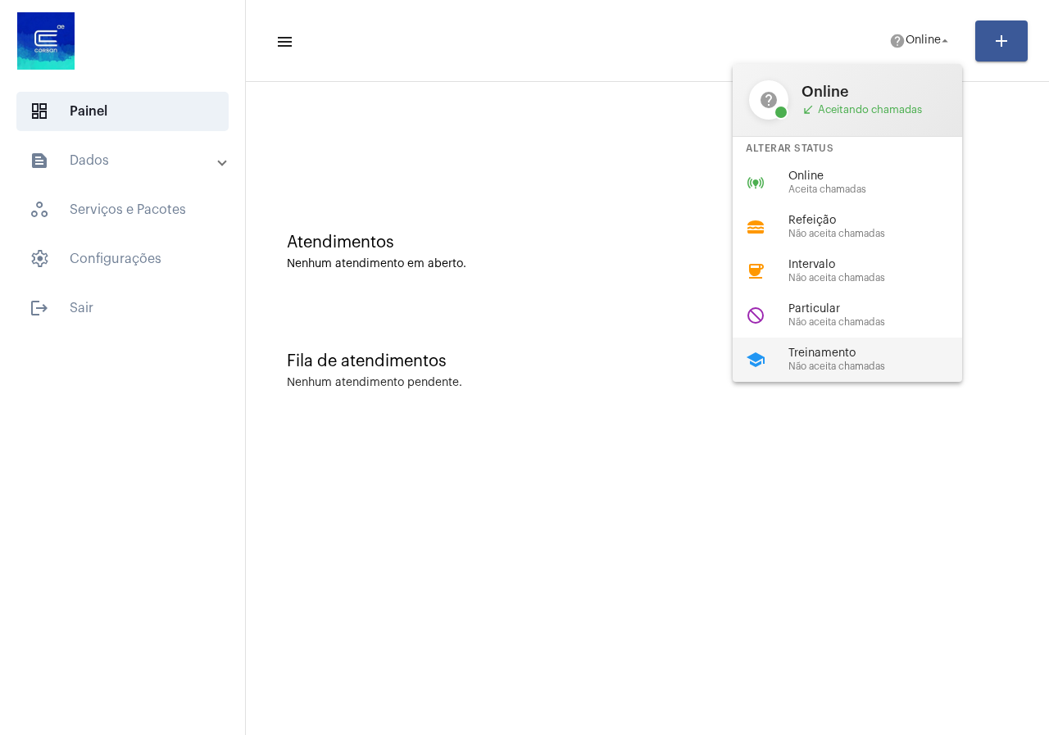
click at [833, 345] on div "school Treinamento Não aceita chamadas" at bounding box center [861, 360] width 256 height 44
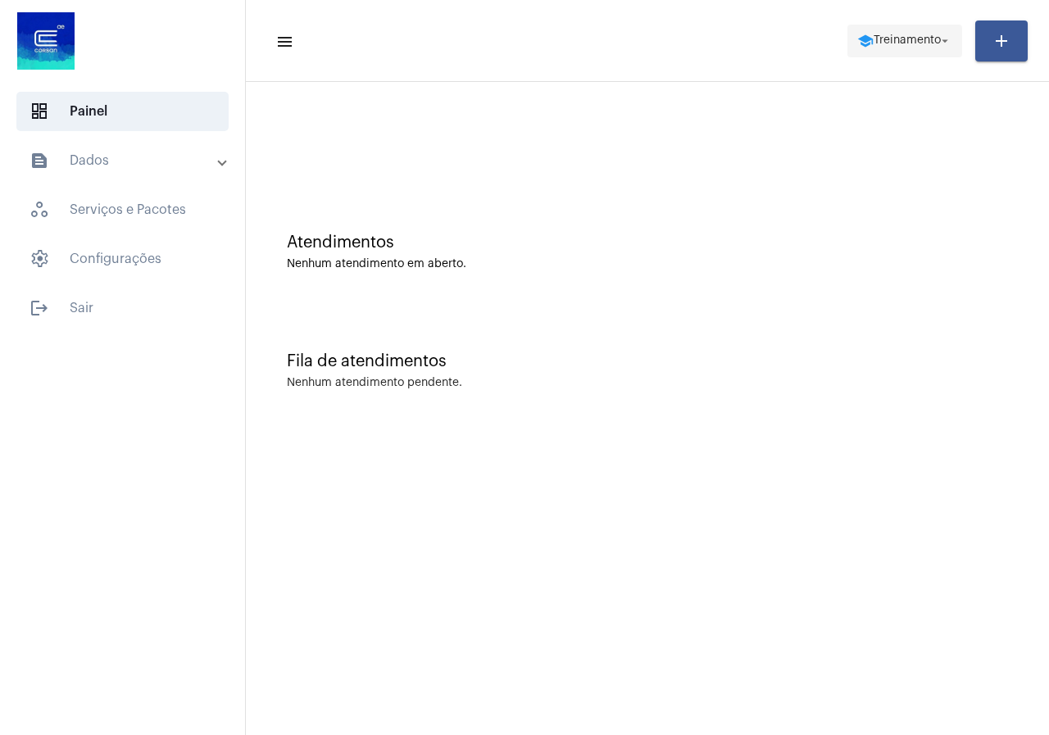
click at [886, 56] on button "school Treinamento arrow_drop_down" at bounding box center [905, 41] width 115 height 33
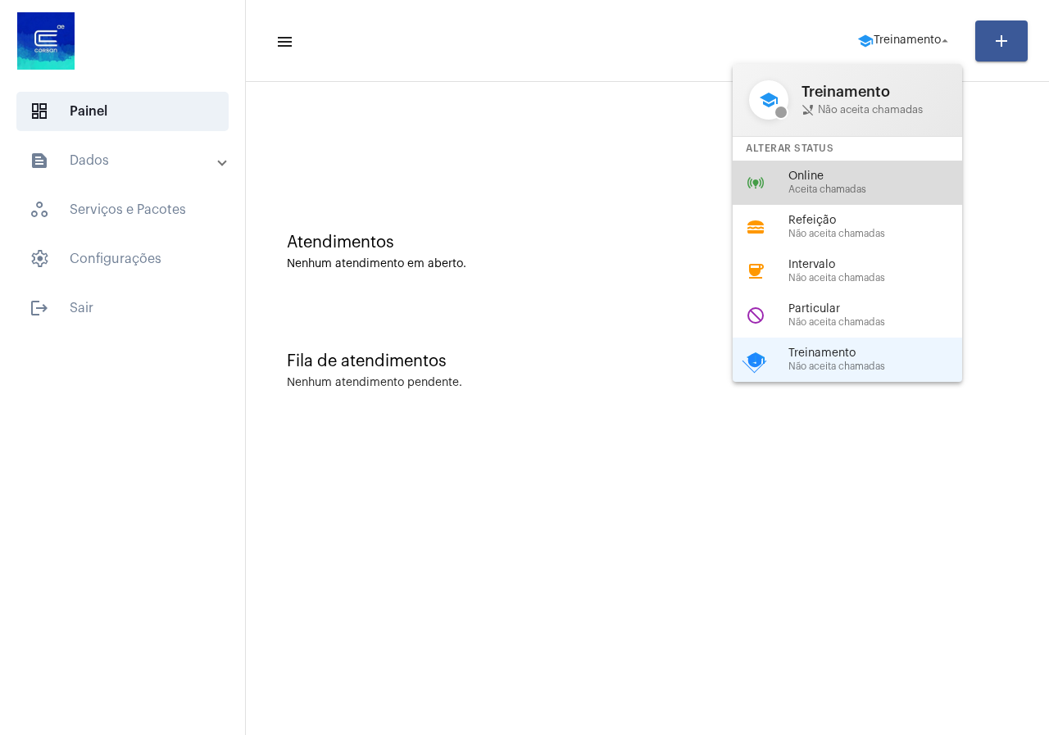
click at [812, 170] on span "Online" at bounding box center [882, 176] width 187 height 12
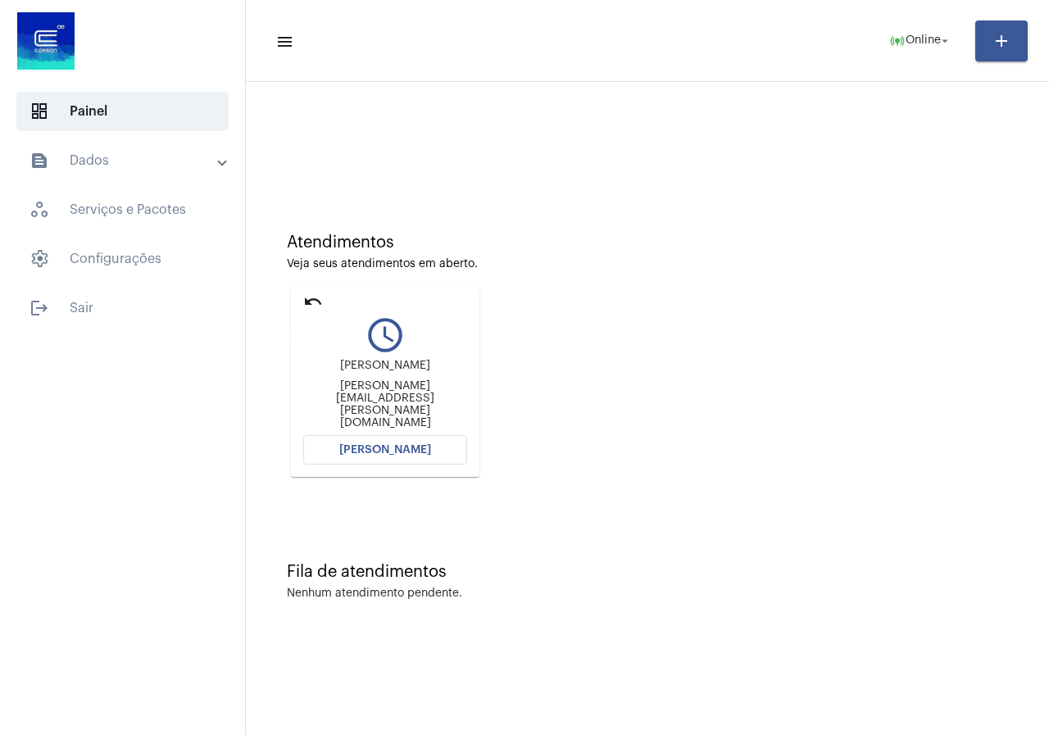
click at [305, 311] on mat-icon "undo" at bounding box center [313, 302] width 20 height 20
click at [410, 457] on button "[PERSON_NAME]" at bounding box center [385, 450] width 164 height 30
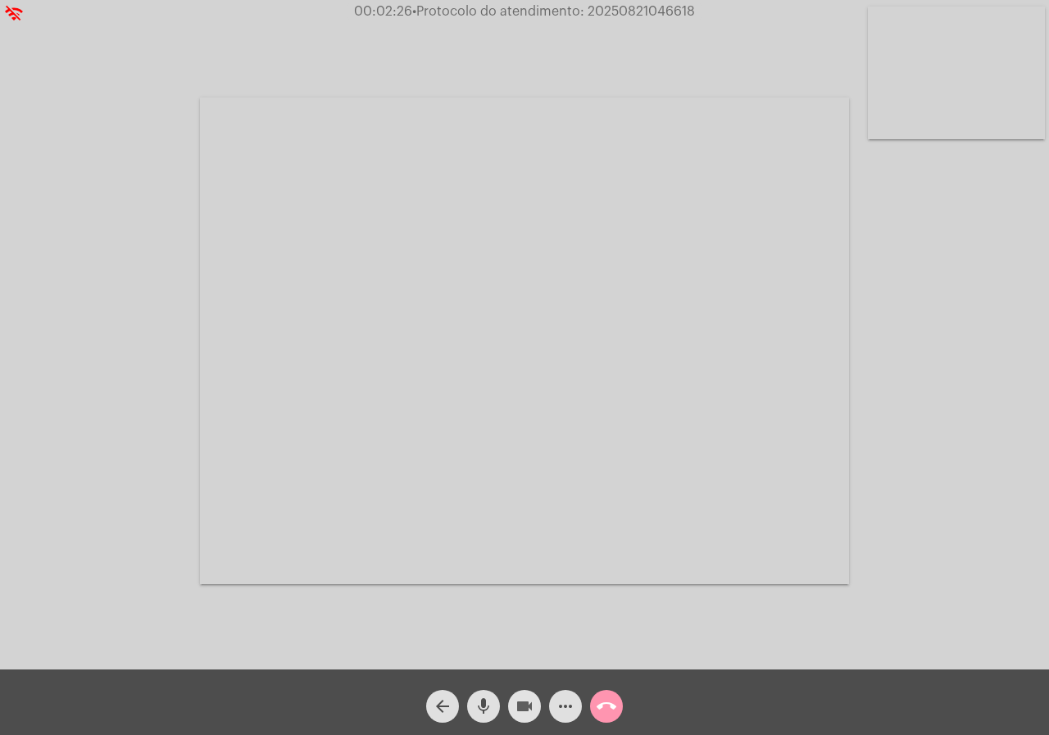
click at [526, 698] on mat-icon "videocam" at bounding box center [525, 707] width 20 height 20
click at [484, 705] on mat-icon "mic" at bounding box center [484, 707] width 20 height 20
click at [523, 700] on mat-icon "videocam_off" at bounding box center [525, 707] width 20 height 20
click at [487, 698] on mat-icon "mic_off" at bounding box center [484, 707] width 20 height 20
click at [669, 641] on div at bounding box center [524, 341] width 649 height 666
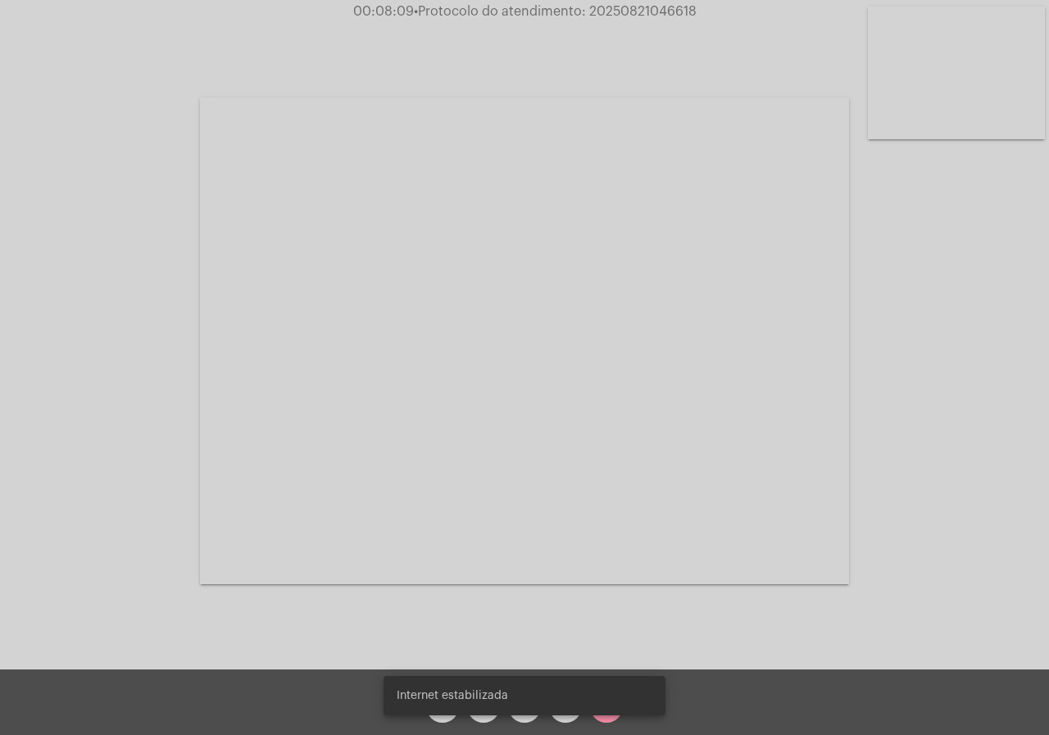
click at [564, 719] on div "Internet estabilizada" at bounding box center [524, 696] width 321 height 79
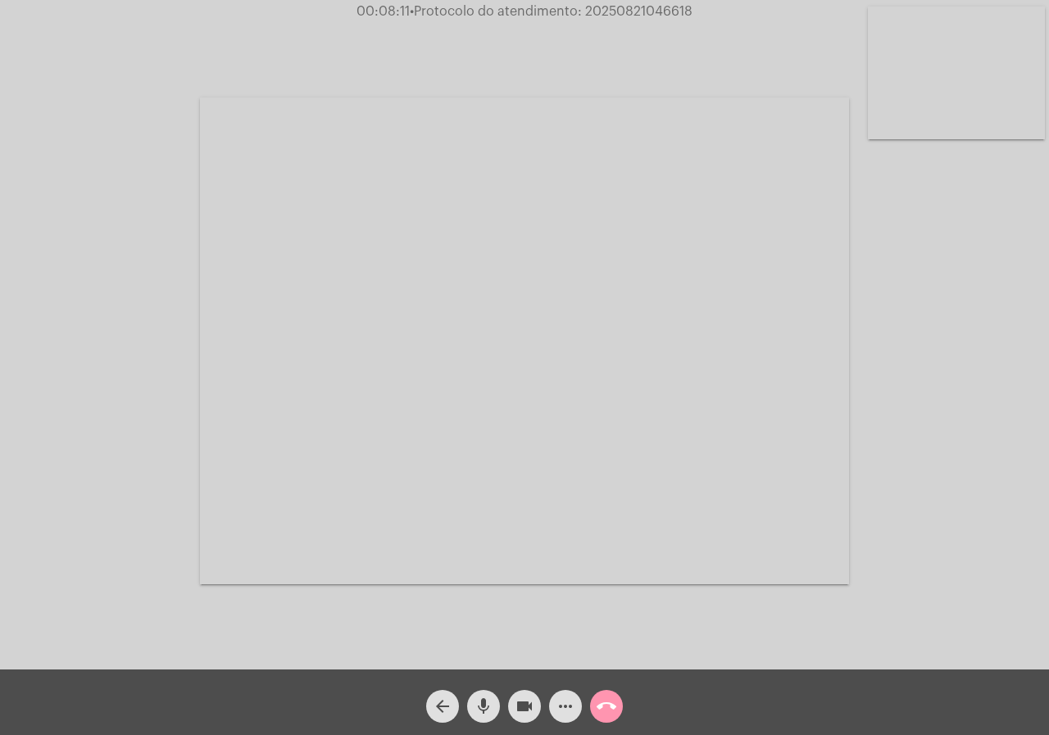
click at [565, 717] on span "more_horiz" at bounding box center [566, 706] width 20 height 33
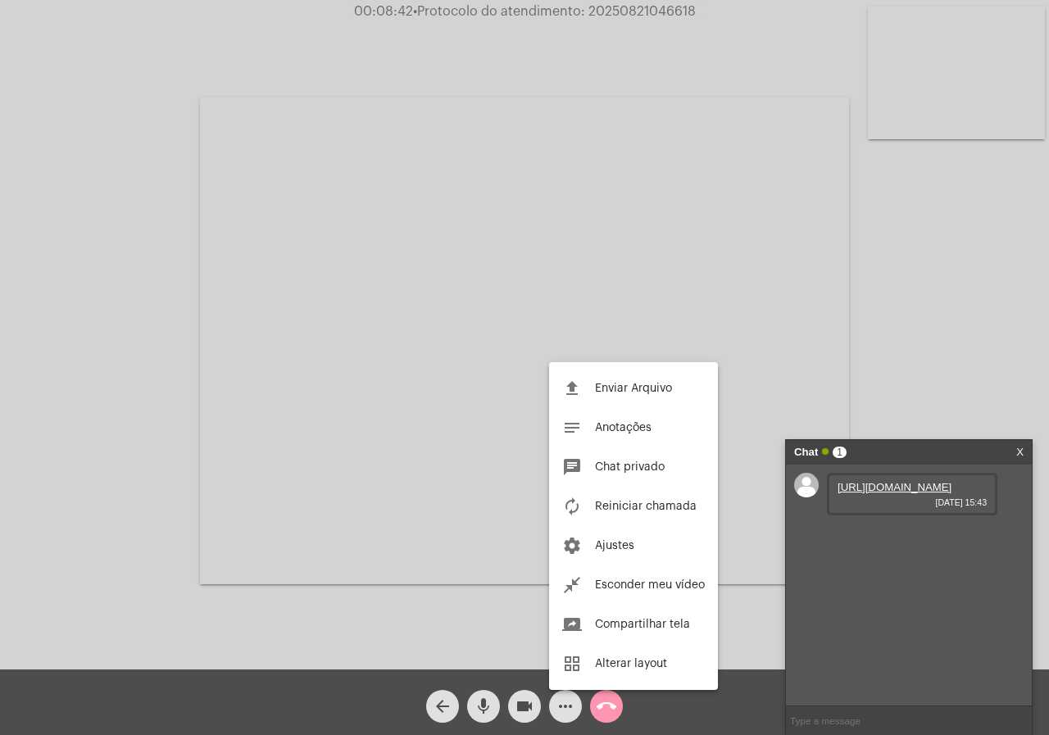
click at [873, 503] on div at bounding box center [524, 367] width 1049 height 735
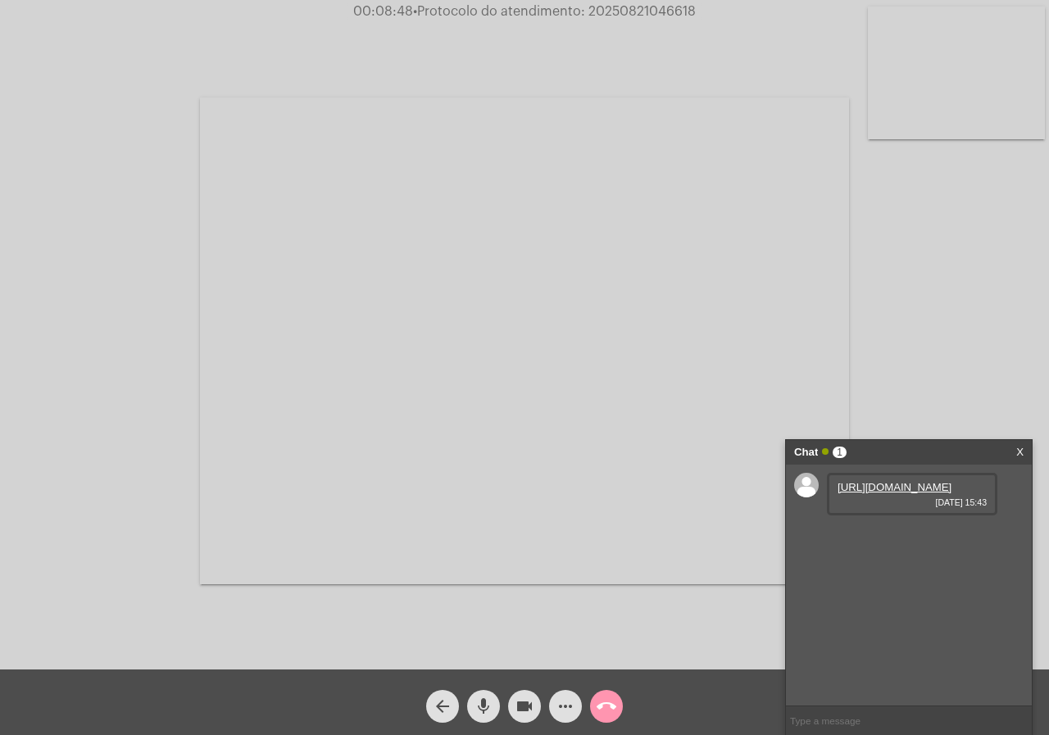
click at [865, 493] on link "[URL][DOMAIN_NAME]" at bounding box center [895, 487] width 114 height 12
click at [486, 702] on mat-icon "mic" at bounding box center [484, 707] width 20 height 20
click at [494, 702] on button "mic_off" at bounding box center [483, 706] width 33 height 33
click at [480, 698] on mat-icon "mic" at bounding box center [484, 707] width 20 height 20
click at [524, 702] on mat-icon "videocam" at bounding box center [525, 707] width 20 height 20
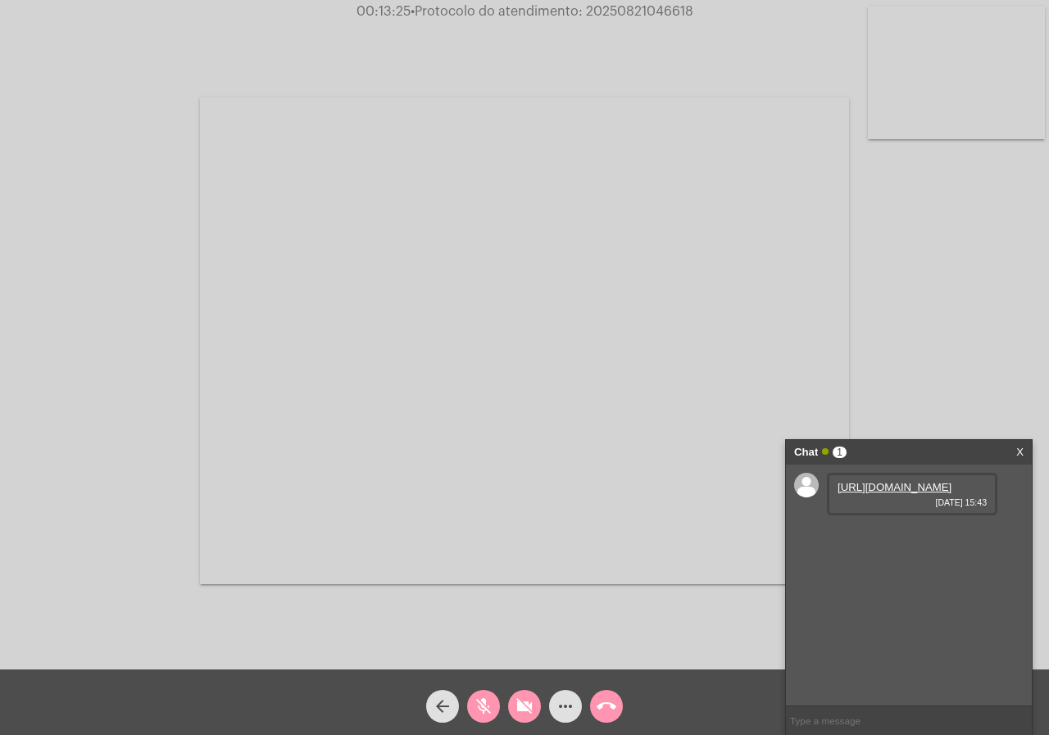
click at [462, 696] on div "arrow_back" at bounding box center [442, 702] width 41 height 41
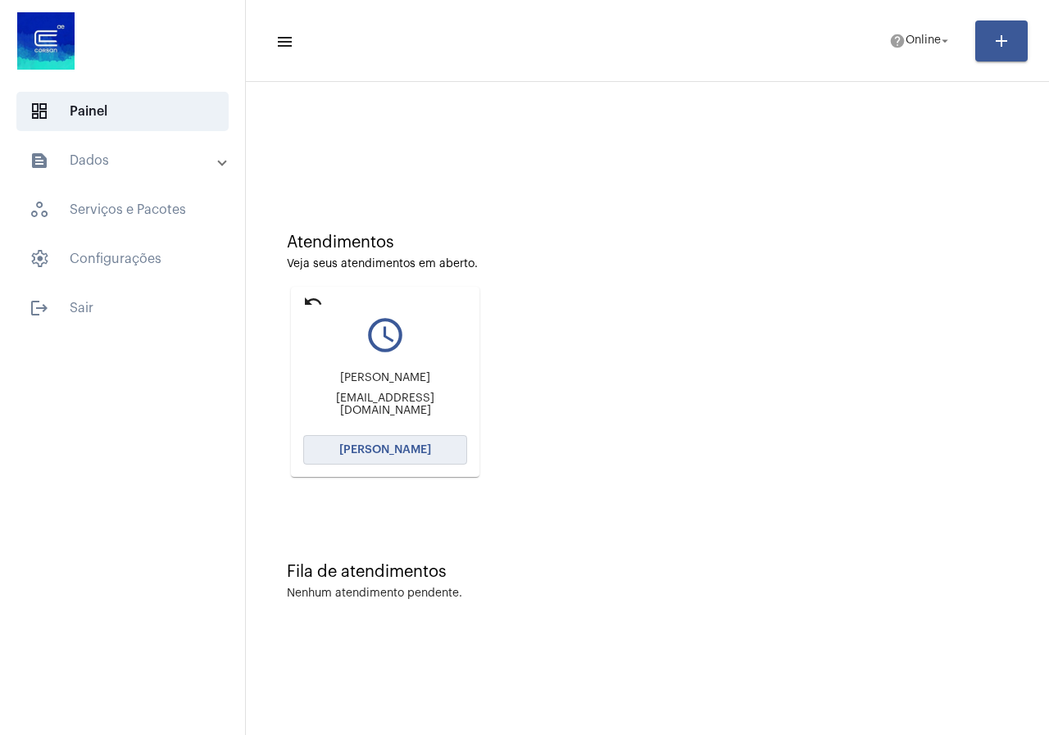
click at [415, 448] on span "[PERSON_NAME]" at bounding box center [385, 449] width 92 height 11
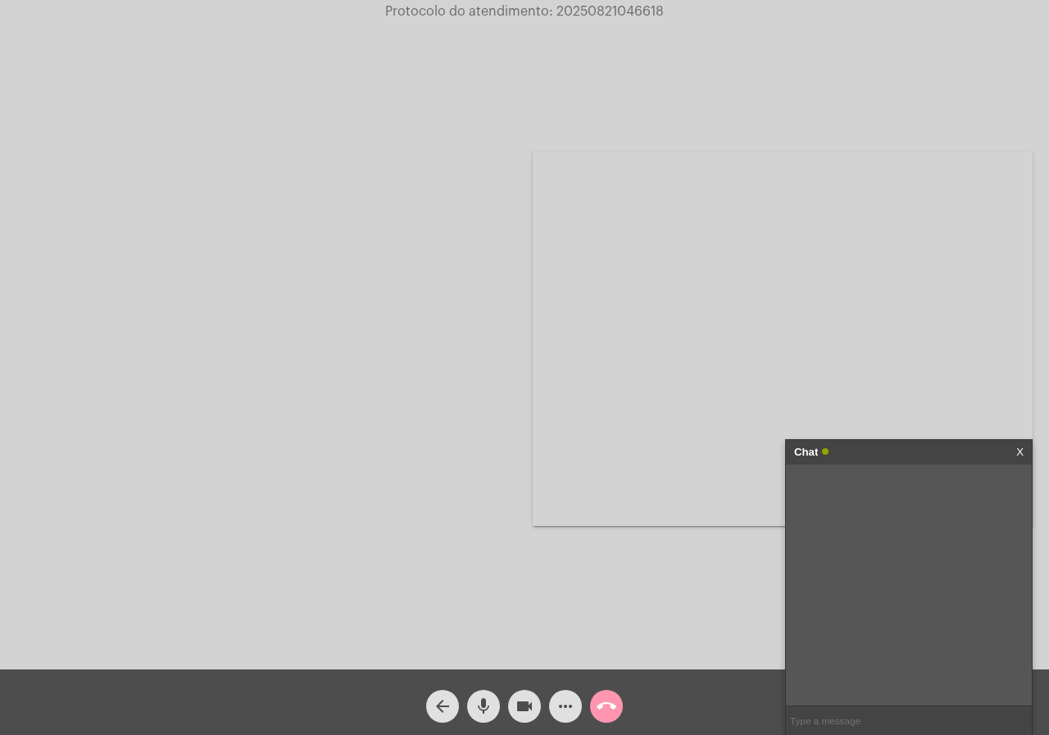
click at [1026, 456] on div "Chat X" at bounding box center [909, 452] width 246 height 25
click at [1016, 452] on div "Chat X" at bounding box center [909, 452] width 246 height 25
click at [1022, 446] on link "X" at bounding box center [1019, 452] width 7 height 25
